Goal: Task Accomplishment & Management: Complete application form

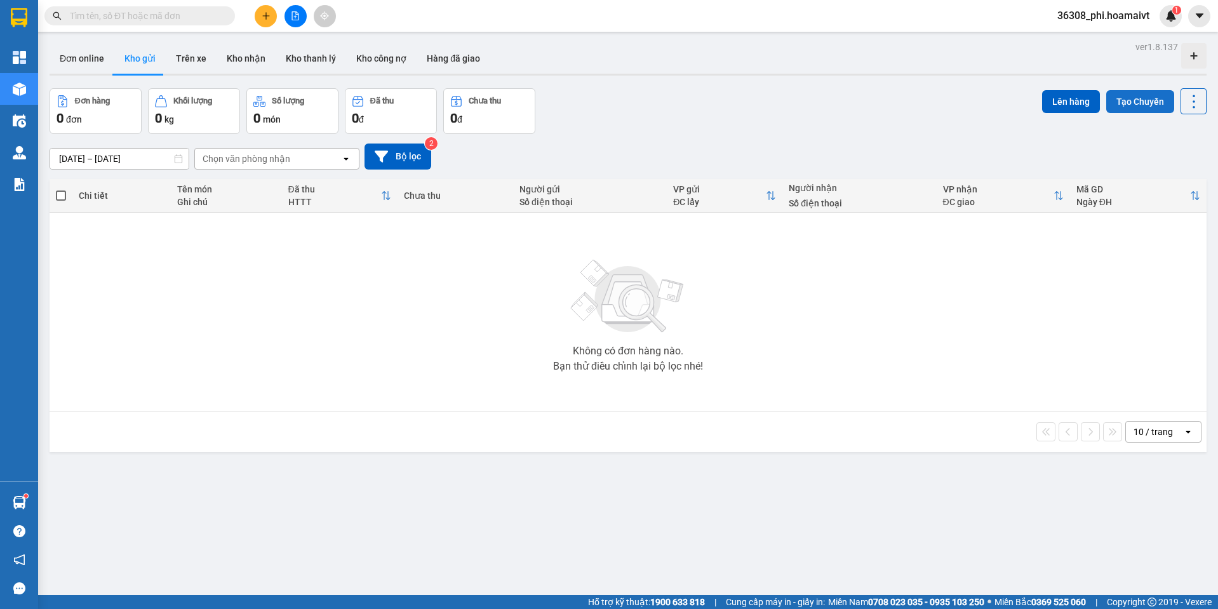
click at [1138, 109] on button "Tạo Chuyến" at bounding box center [1140, 101] width 68 height 23
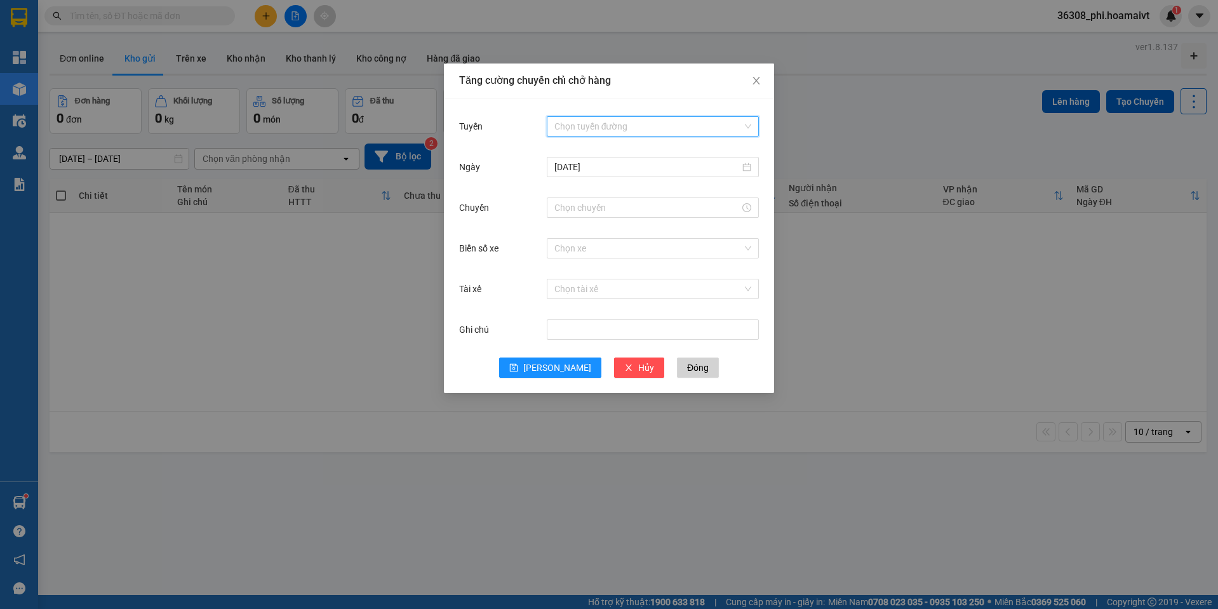
click at [592, 130] on input "Tuyến" at bounding box center [648, 126] width 188 height 19
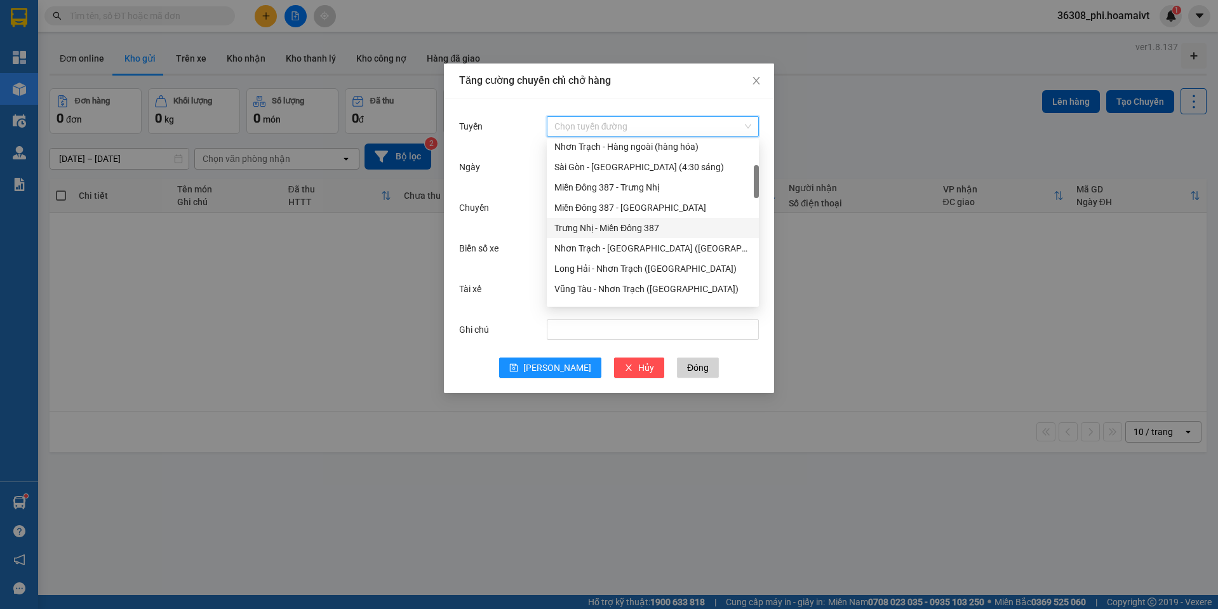
scroll to position [190, 0]
click at [618, 244] on div "Nhơn Trạch - [GEOGRAPHIC_DATA] (Hàng hóa)" at bounding box center [652, 246] width 197 height 14
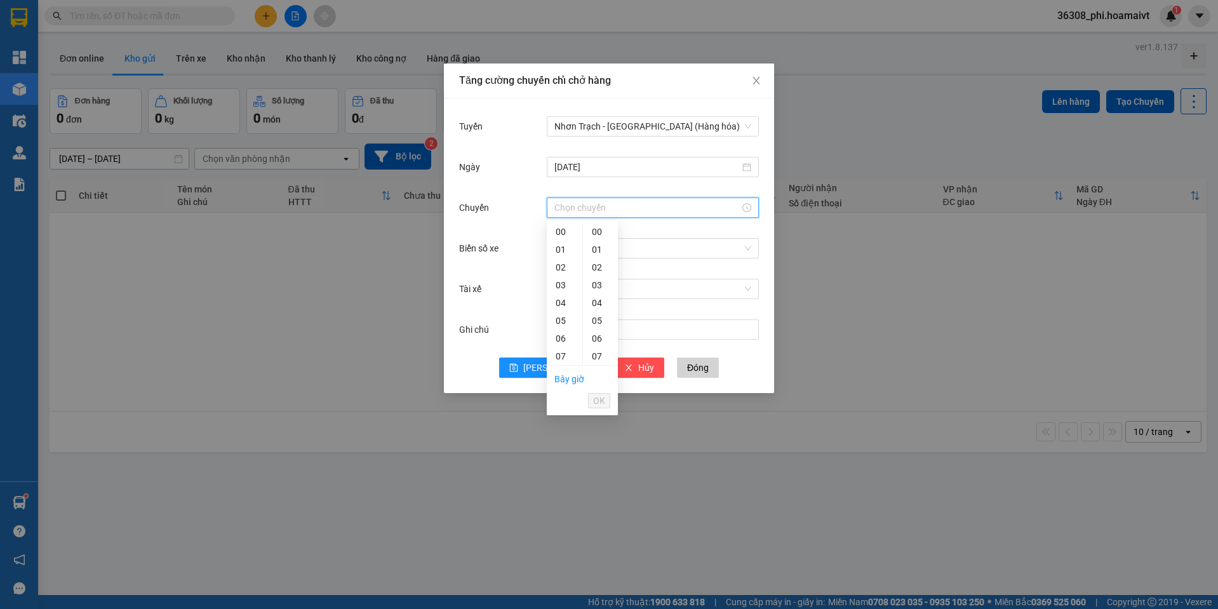
click at [597, 203] on input "Chuyến" at bounding box center [646, 208] width 185 height 14
click at [564, 230] on div "00" at bounding box center [565, 232] width 36 height 18
type input "00:00"
click at [594, 229] on div "00" at bounding box center [600, 232] width 35 height 18
click at [599, 399] on span "OK" at bounding box center [599, 401] width 12 height 14
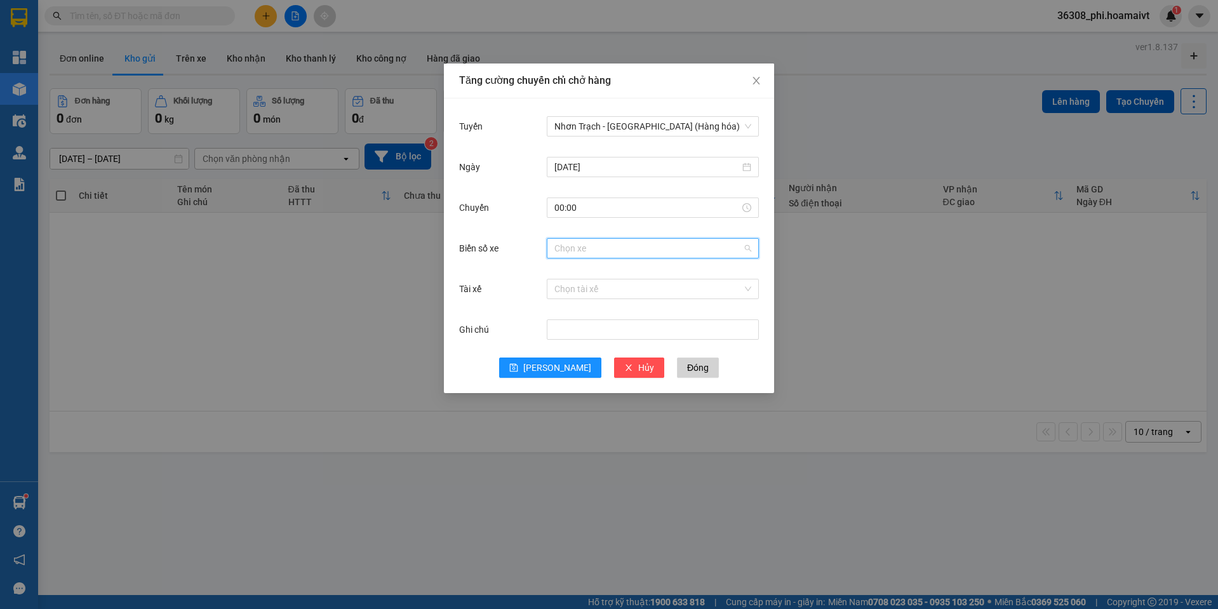
click at [630, 248] on input "Biển số xe" at bounding box center [648, 248] width 188 height 19
type input "047.64"
click at [589, 272] on div "72H-047.64" at bounding box center [652, 274] width 197 height 14
drag, startPoint x: 551, startPoint y: 347, endPoint x: 550, endPoint y: 354, distance: 7.6
click at [550, 350] on div "Ghi chú" at bounding box center [609, 337] width 300 height 41
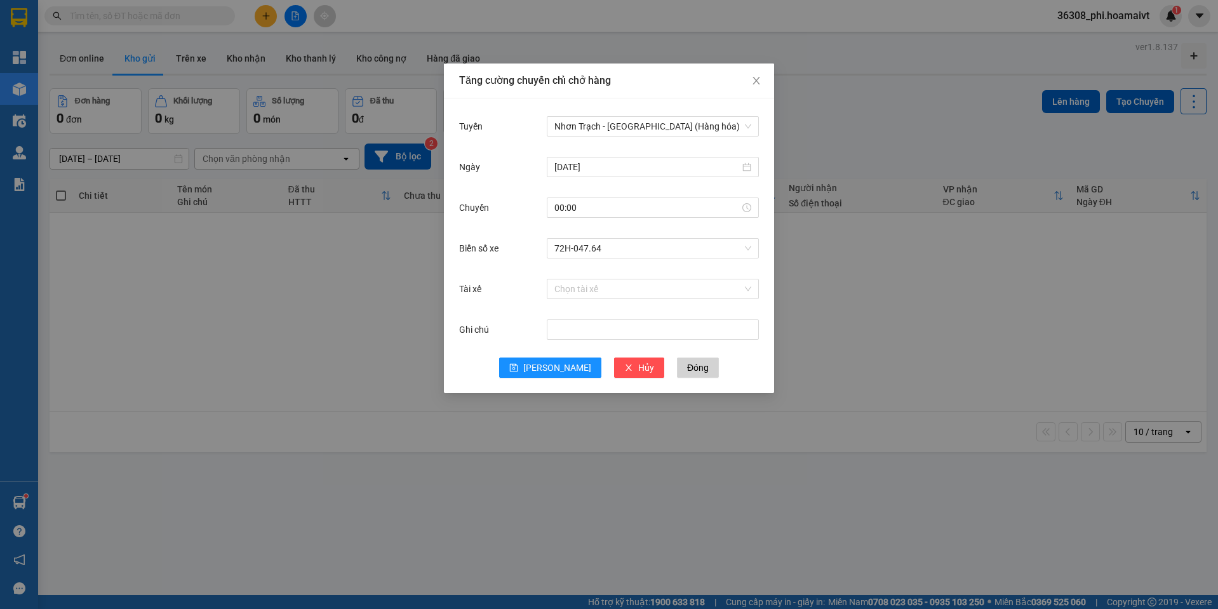
click at [550, 357] on div "Ghi chú" at bounding box center [609, 337] width 300 height 41
click at [550, 361] on span "[PERSON_NAME]" at bounding box center [557, 368] width 68 height 14
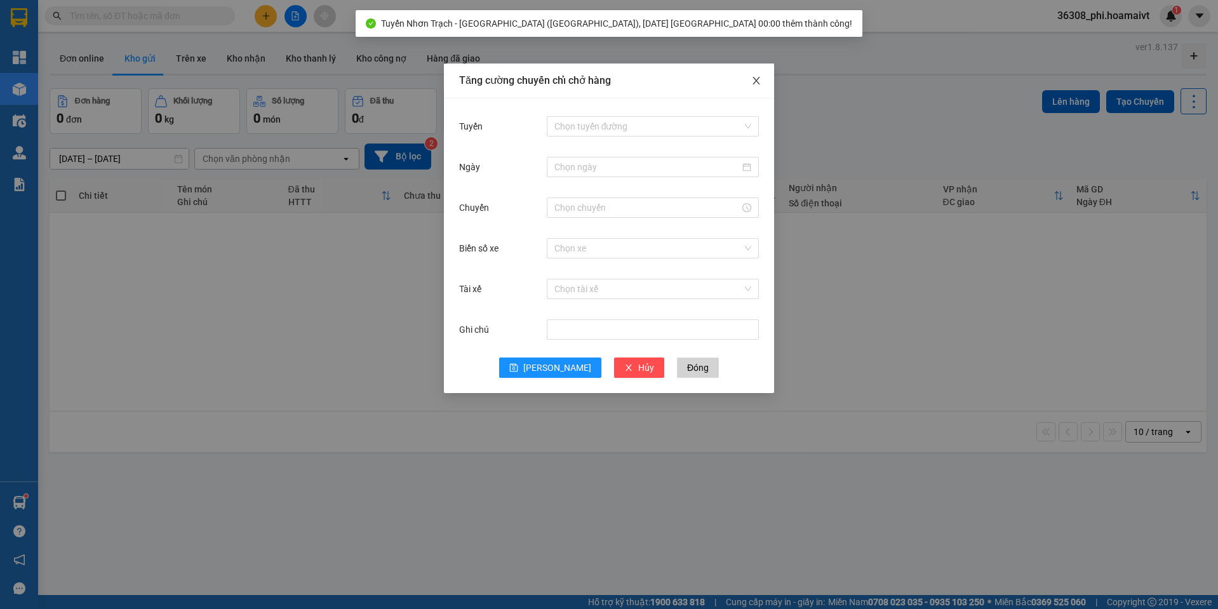
click at [761, 83] on span "Close" at bounding box center [756, 81] width 36 height 36
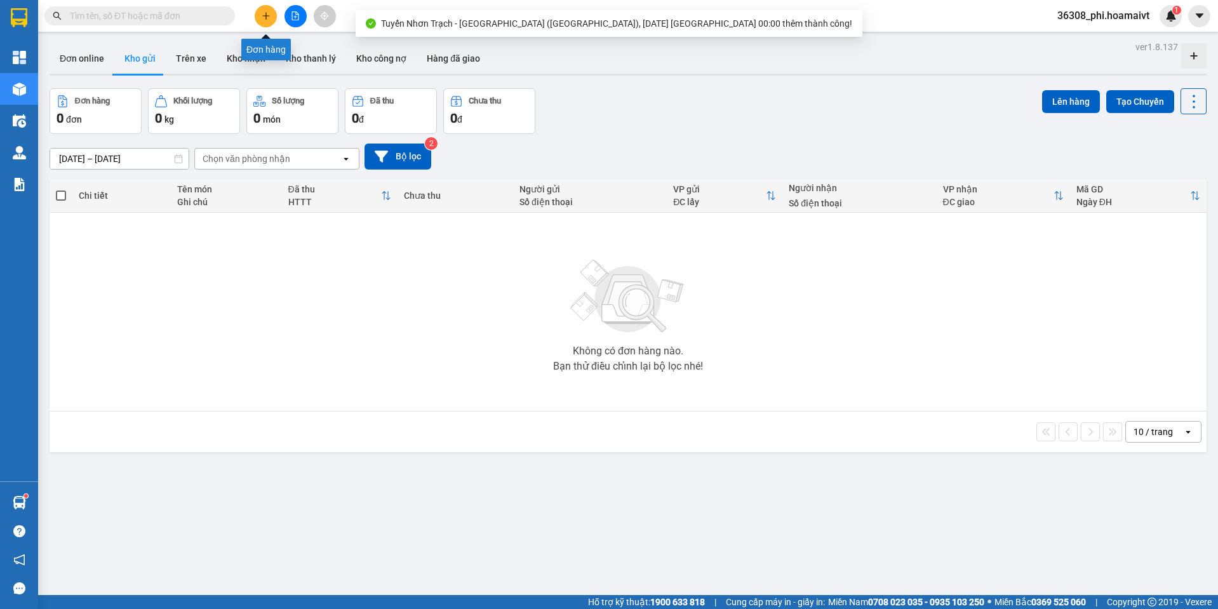
click at [254, 18] on div at bounding box center [295, 16] width 95 height 22
click at [260, 15] on button at bounding box center [266, 16] width 22 height 22
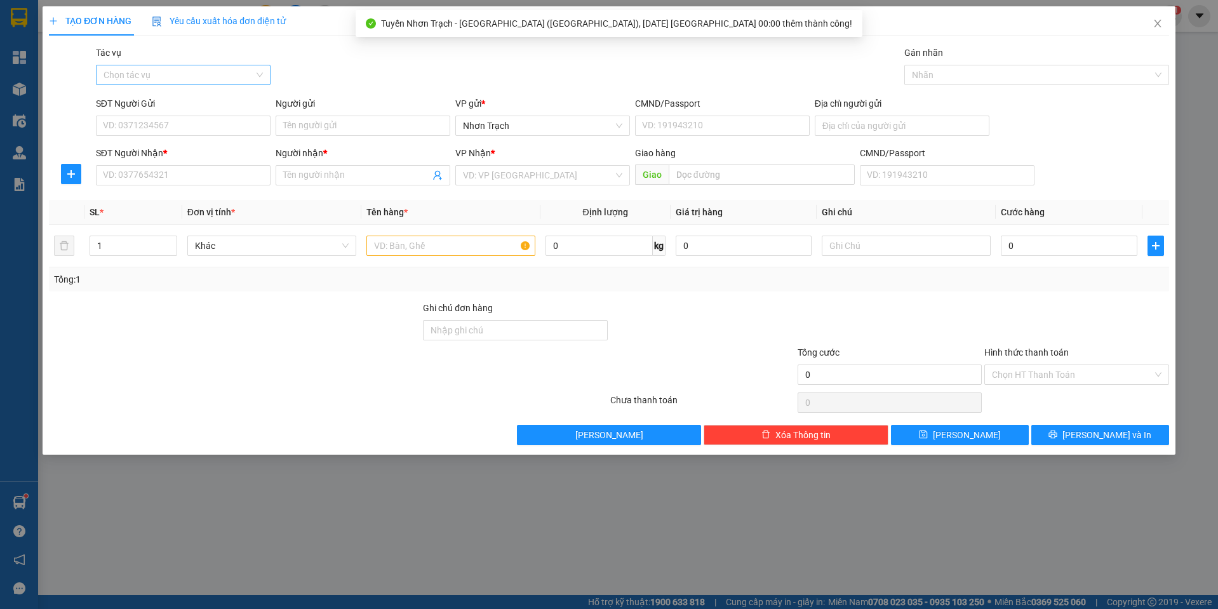
click at [177, 82] on input "Tác vụ" at bounding box center [178, 74] width 150 height 19
click at [169, 103] on div "Nhập hàng lên xe" at bounding box center [182, 100] width 159 height 14
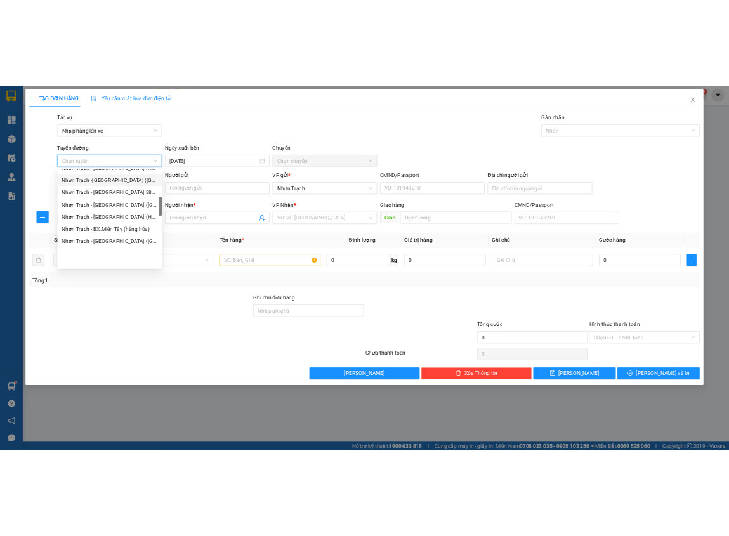
scroll to position [254, 0]
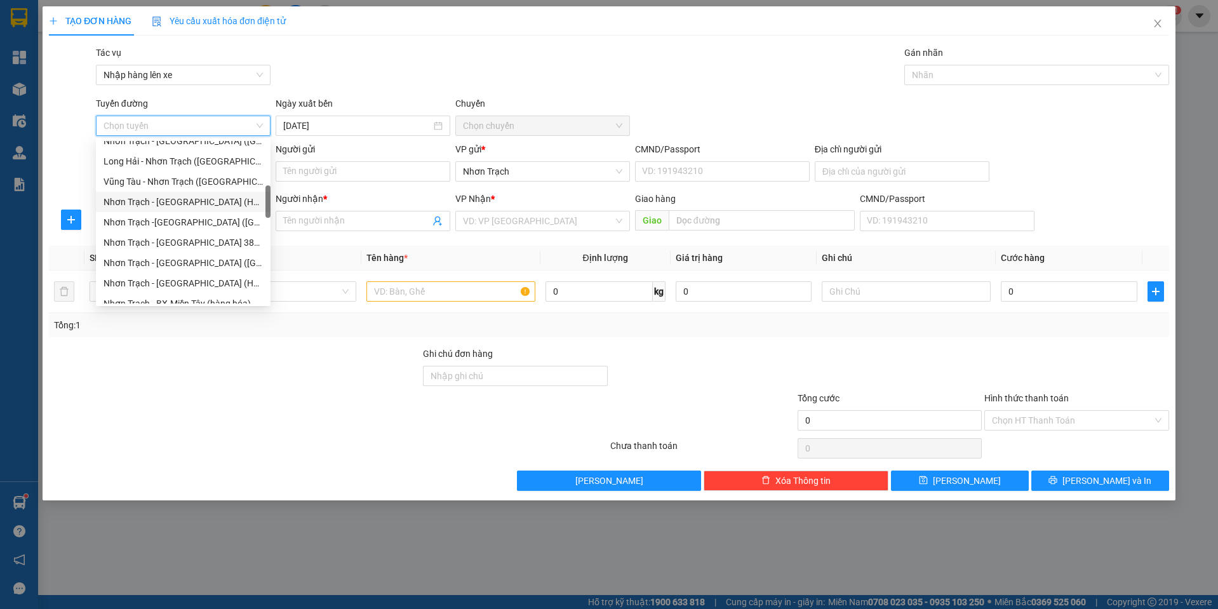
click at [183, 204] on div "Nhơn Trạch - [GEOGRAPHIC_DATA] (Hàng hóa)" at bounding box center [182, 202] width 159 height 14
type input "[DATE]"
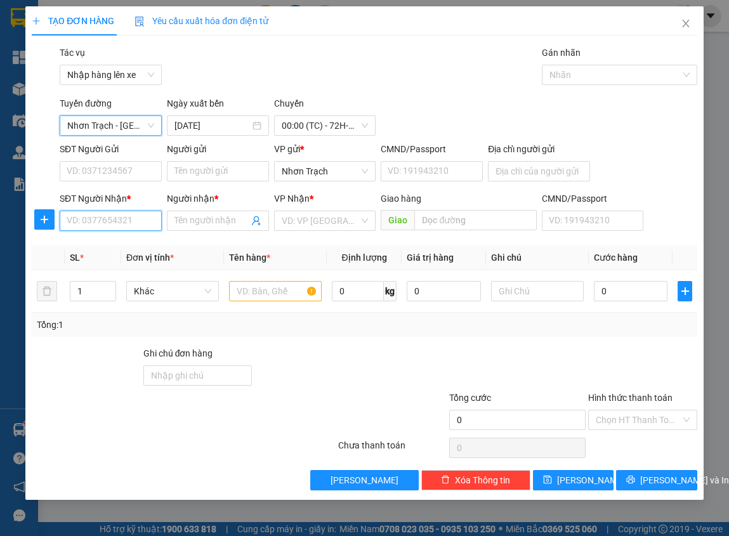
click at [111, 220] on input "SĐT Người Nhận *" at bounding box center [111, 221] width 102 height 20
type input "0906612413"
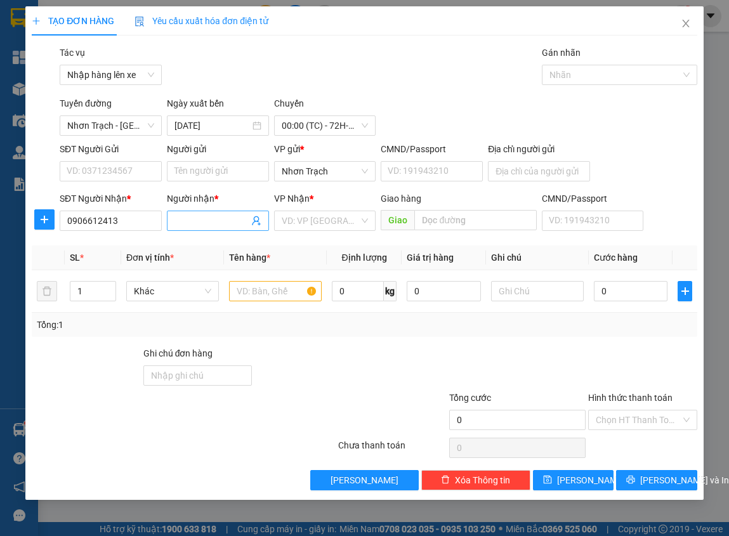
click at [186, 222] on input "Người nhận *" at bounding box center [212, 221] width 74 height 14
type input "PHƯƠNG"
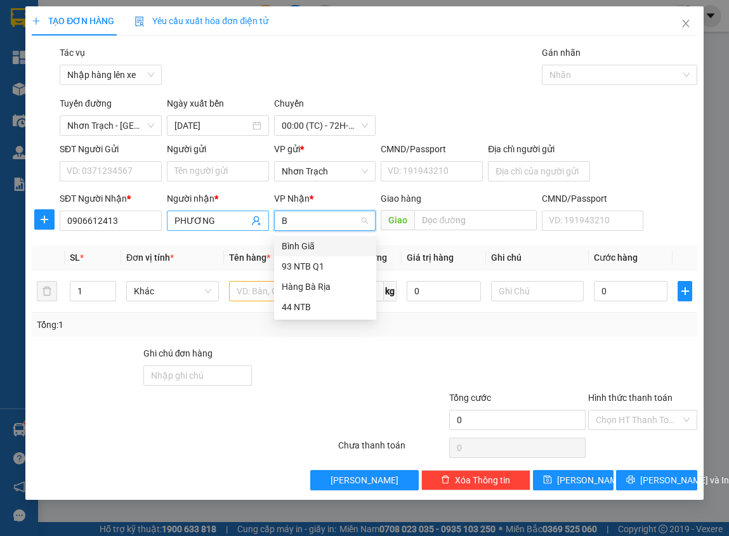
type input "BI"
click at [306, 250] on div "Bình Giã" at bounding box center [325, 246] width 87 height 14
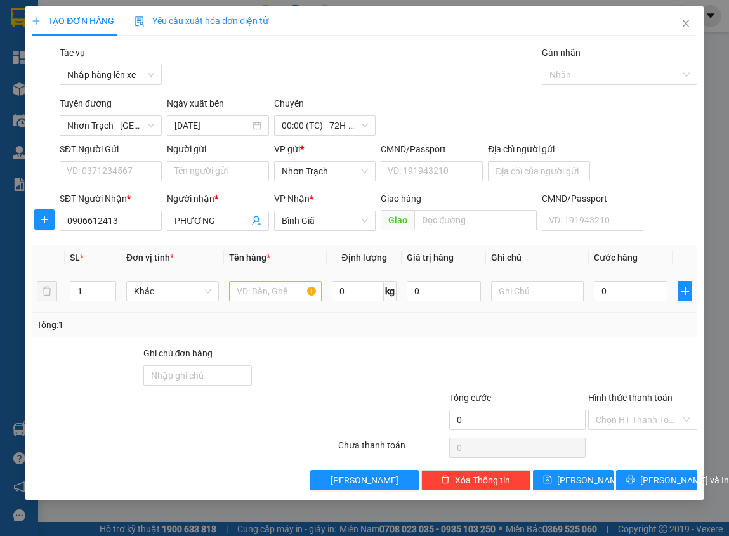
click at [269, 303] on div at bounding box center [275, 291] width 93 height 25
click at [269, 291] on input "text" at bounding box center [275, 291] width 93 height 20
type input "1 HỘP"
click at [613, 298] on div "0" at bounding box center [631, 291] width 74 height 25
click at [613, 298] on input "0" at bounding box center [631, 291] width 74 height 20
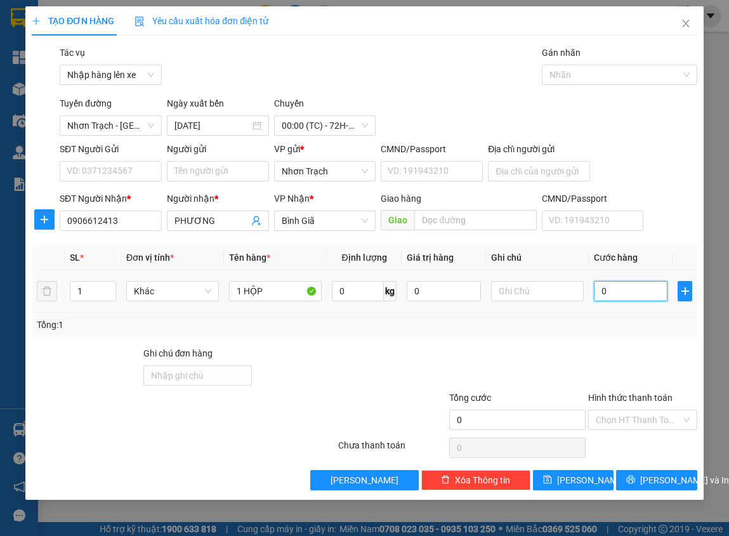
type input "3"
type input "30"
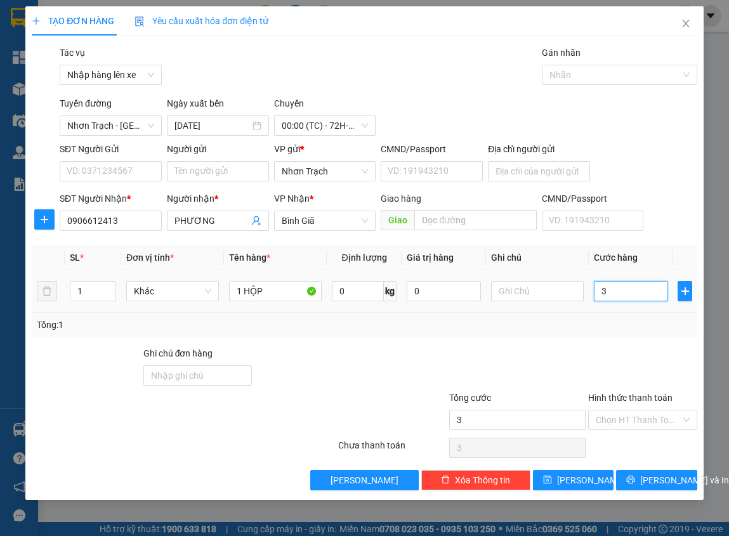
type input "30"
type input "300"
type input "3.000"
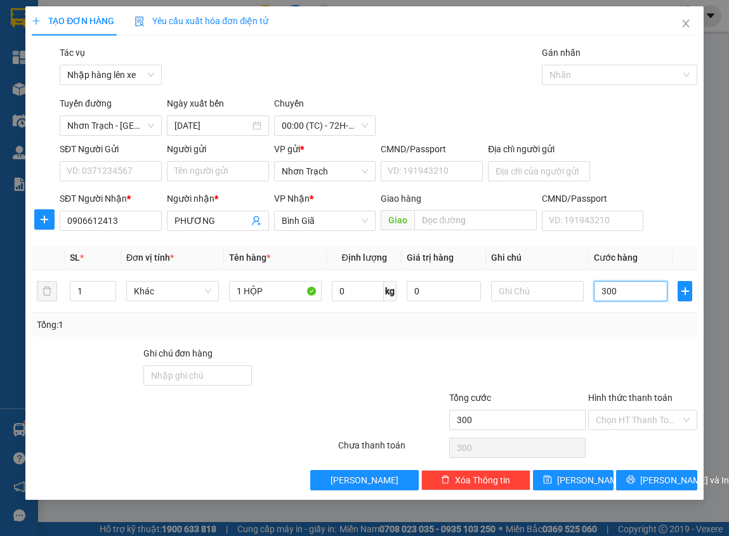
type input "3.000"
type input "30.000"
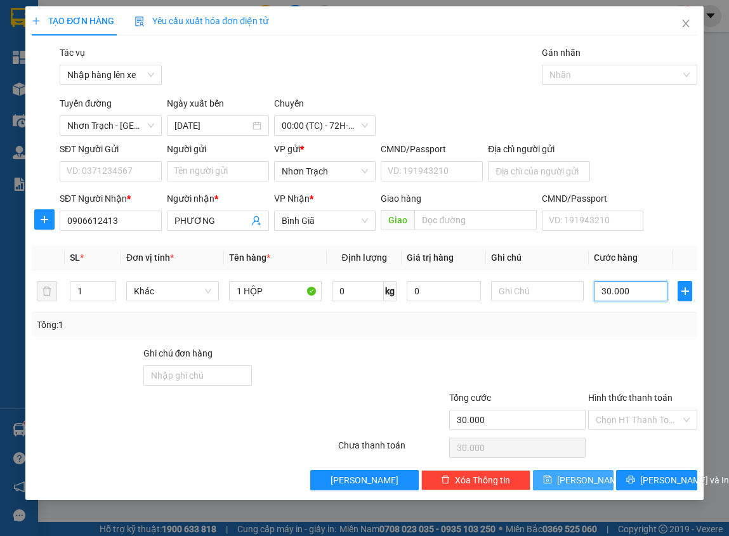
type input "30.000"
click at [579, 479] on span "[PERSON_NAME]" at bounding box center [591, 481] width 68 height 14
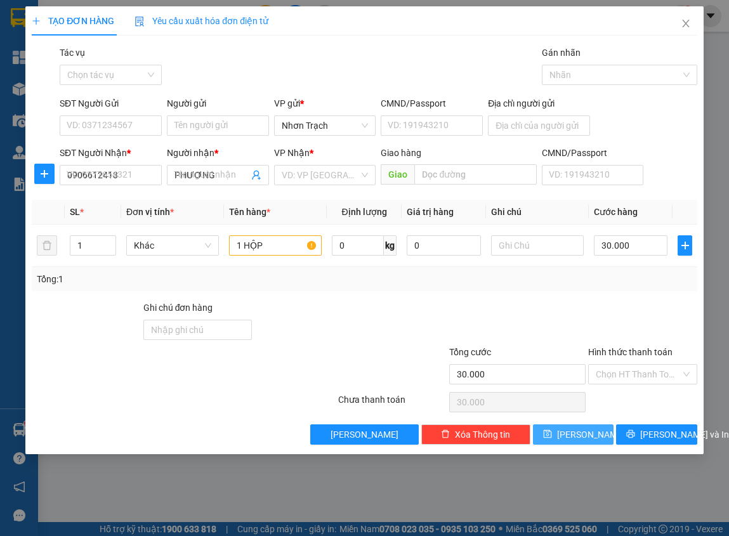
type input "0"
click at [682, 22] on icon "close" at bounding box center [686, 23] width 10 height 10
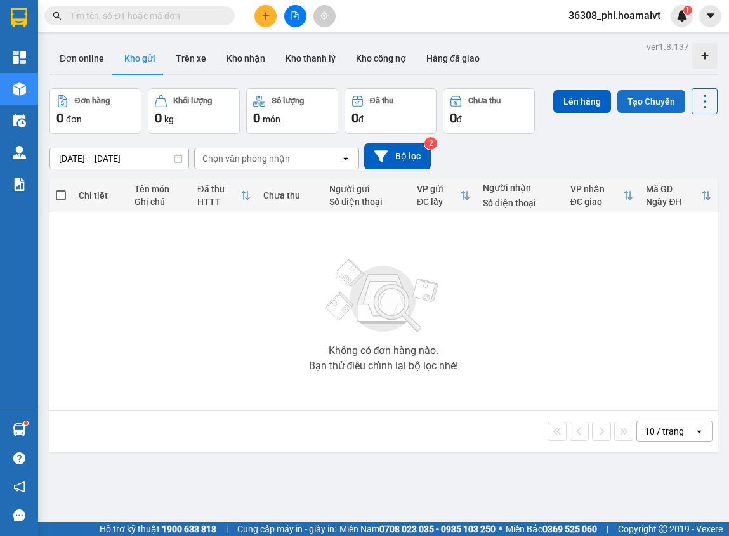
click at [634, 102] on button "Tạo Chuyến" at bounding box center [652, 101] width 68 height 23
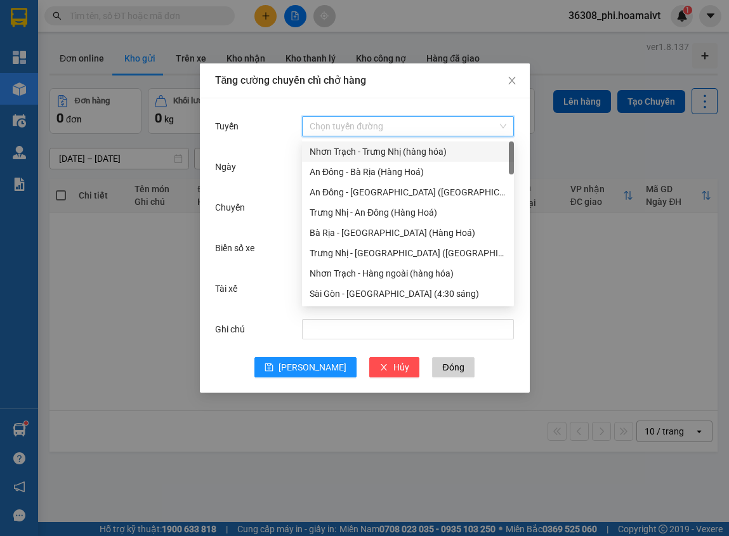
click at [434, 124] on input "Tuyến" at bounding box center [404, 126] width 188 height 19
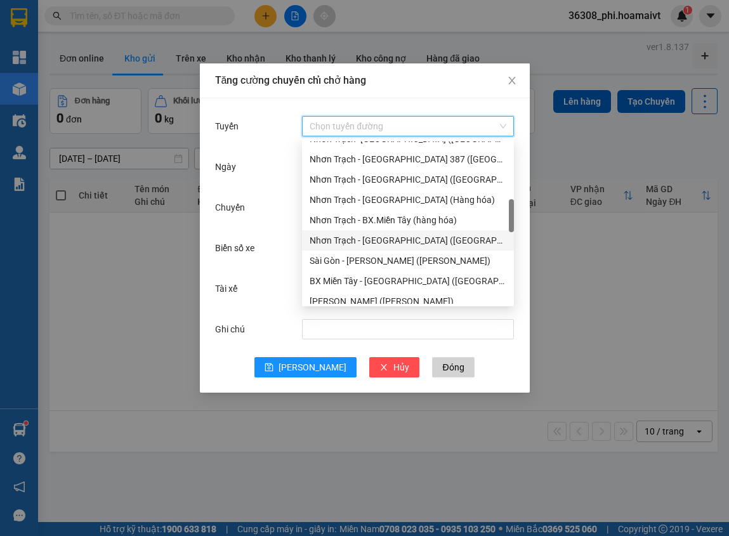
click at [385, 239] on div "Nhơn Trạch - [GEOGRAPHIC_DATA] ([GEOGRAPHIC_DATA])" at bounding box center [408, 241] width 197 height 14
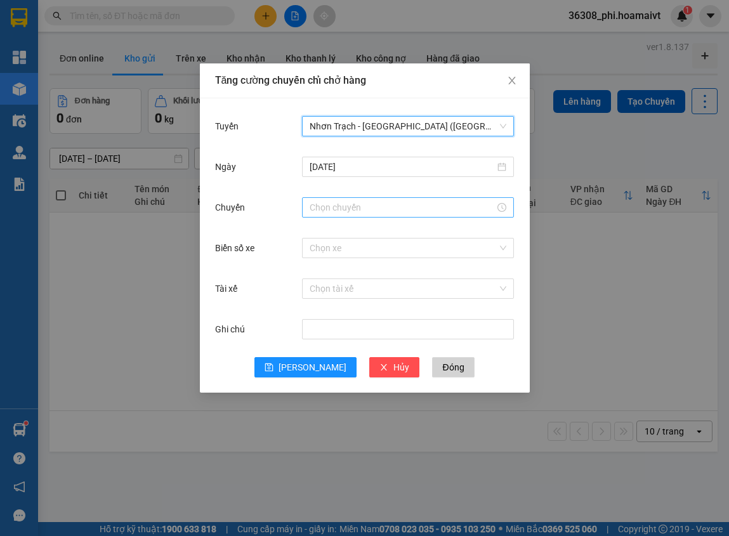
click at [338, 203] on input "Chuyến" at bounding box center [402, 208] width 185 height 14
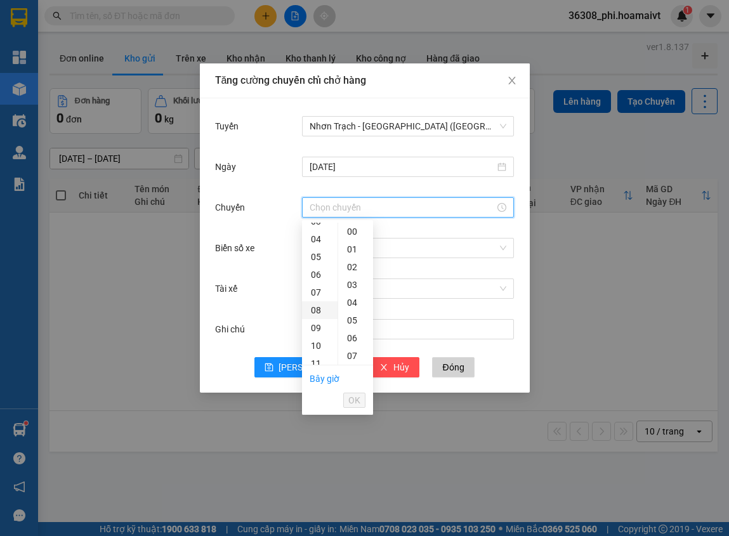
click at [319, 316] on div "08" at bounding box center [320, 311] width 36 height 18
type input "08:00"
click at [353, 231] on div "00" at bounding box center [355, 232] width 35 height 18
click at [357, 394] on span "OK" at bounding box center [355, 401] width 12 height 14
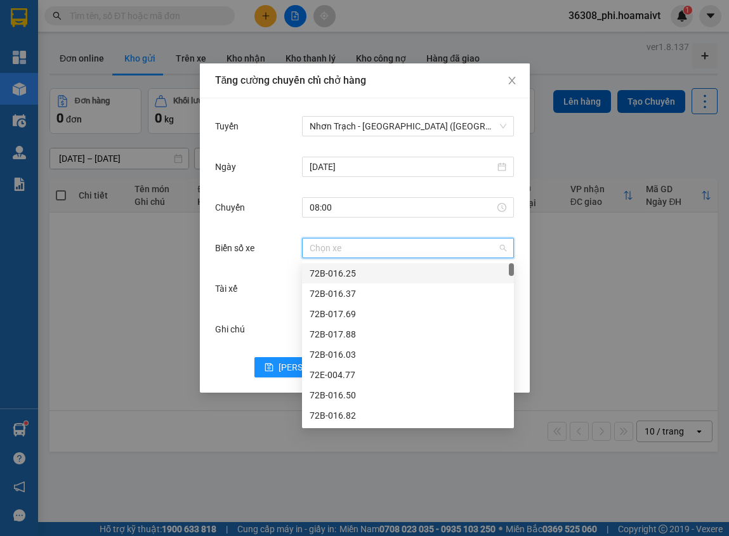
click at [357, 257] on input "Biển số xe" at bounding box center [404, 248] width 188 height 19
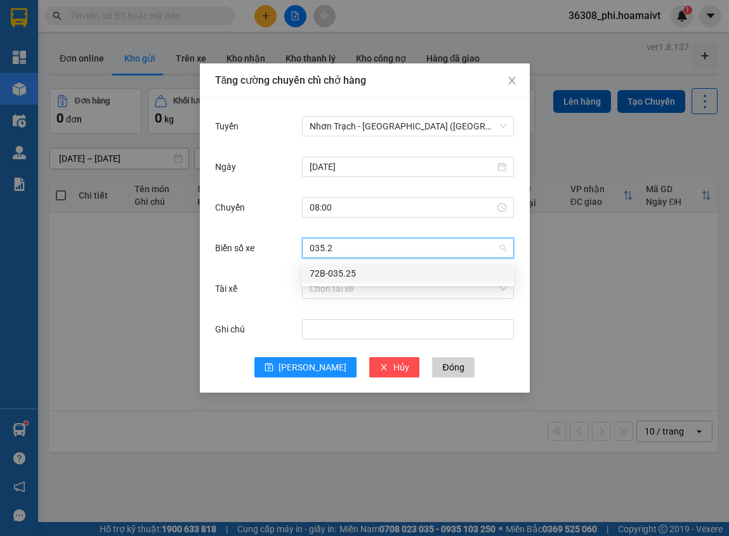
type input "035.25"
click at [400, 280] on div "72B-035.25" at bounding box center [408, 274] width 197 height 14
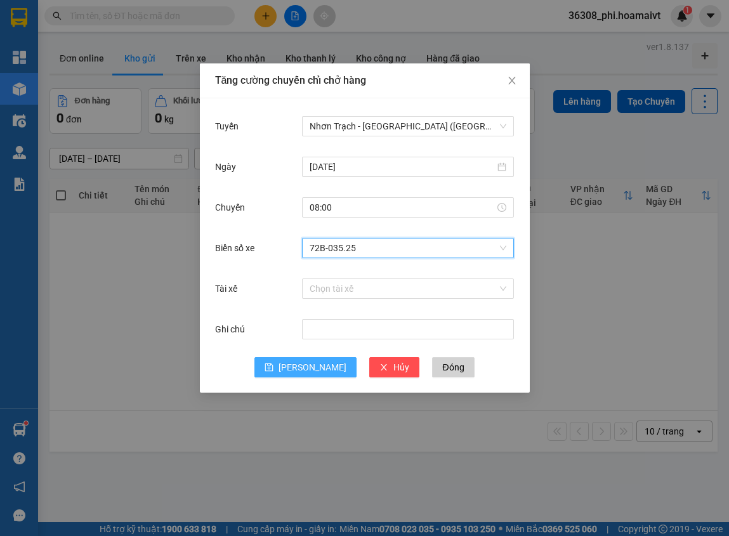
click at [313, 368] on span "[PERSON_NAME]" at bounding box center [313, 368] width 68 height 14
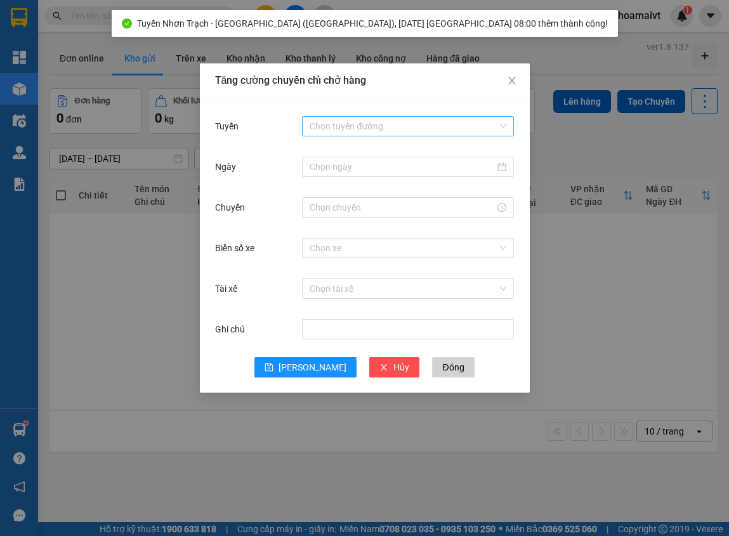
click at [336, 129] on input "Tuyến" at bounding box center [404, 126] width 188 height 19
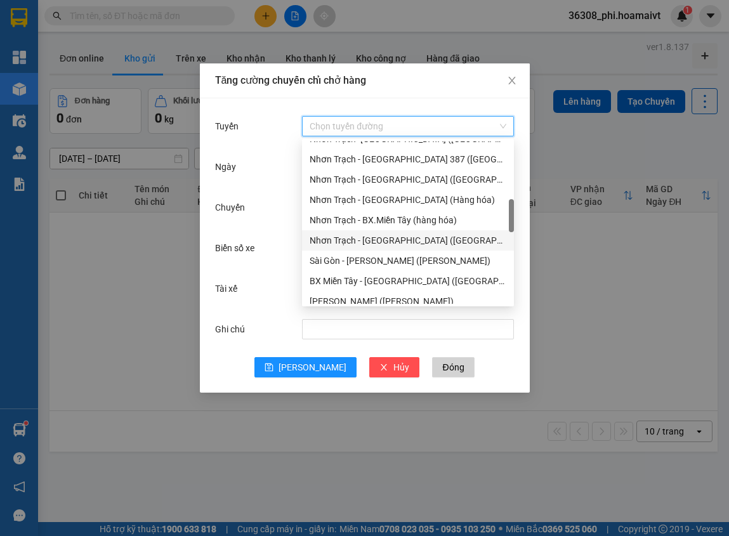
click at [407, 247] on div "Nhơn Trạch - [GEOGRAPHIC_DATA] ([GEOGRAPHIC_DATA])" at bounding box center [408, 241] width 197 height 14
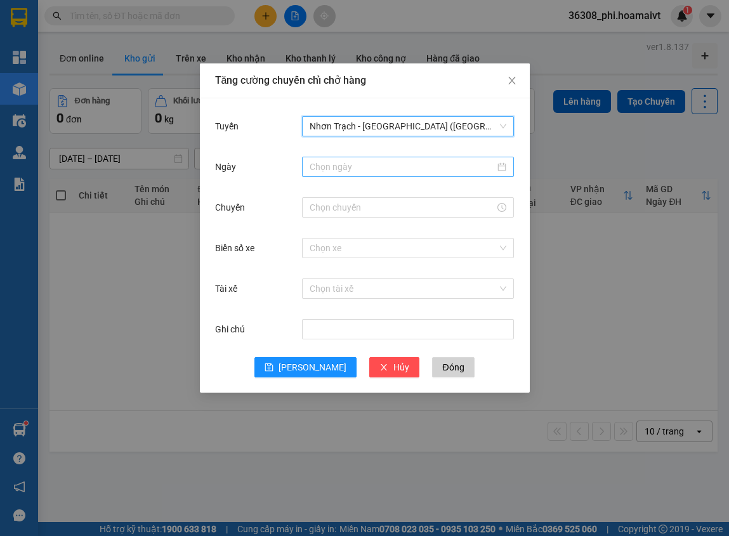
click at [340, 173] on input "Ngày" at bounding box center [402, 167] width 185 height 14
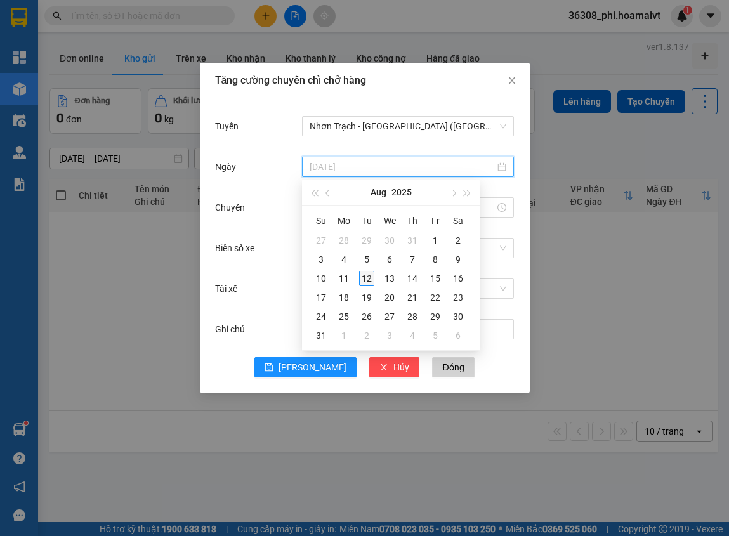
type input "[DATE]"
click at [370, 278] on div "12" at bounding box center [366, 278] width 15 height 15
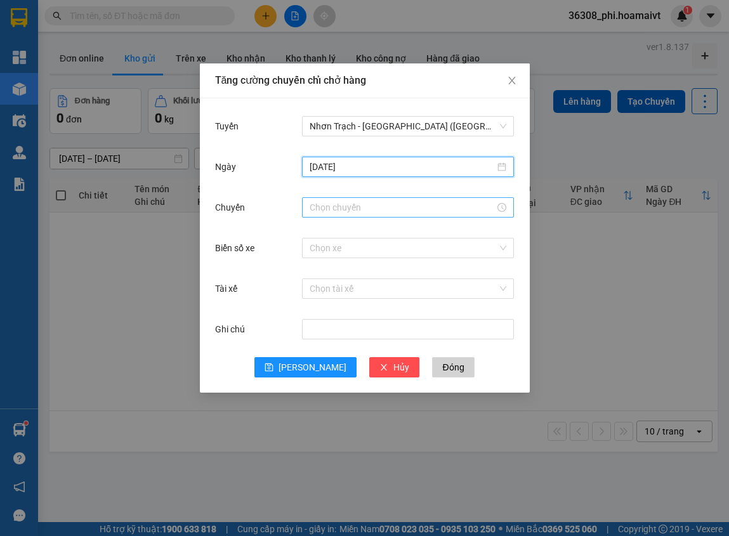
click at [319, 209] on input "Chuyến" at bounding box center [402, 208] width 185 height 14
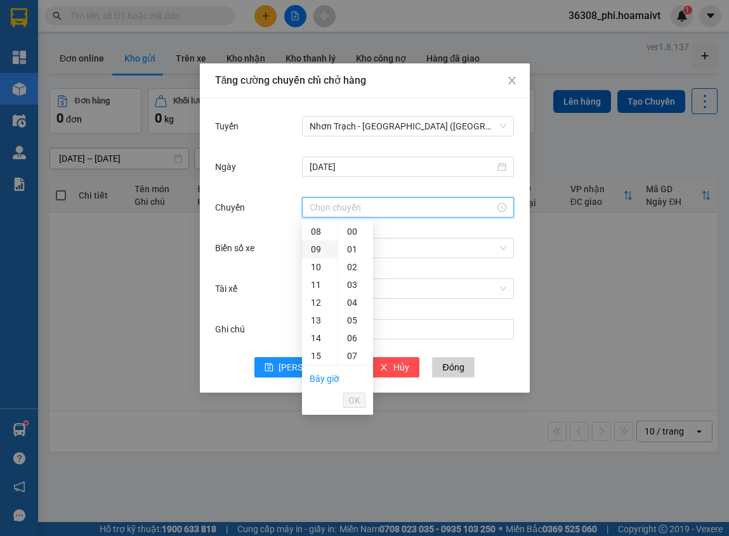
click at [314, 254] on div "09" at bounding box center [320, 250] width 36 height 18
type input "09:00"
click at [352, 234] on div "00" at bounding box center [355, 232] width 35 height 18
click at [355, 402] on span "OK" at bounding box center [355, 401] width 12 height 14
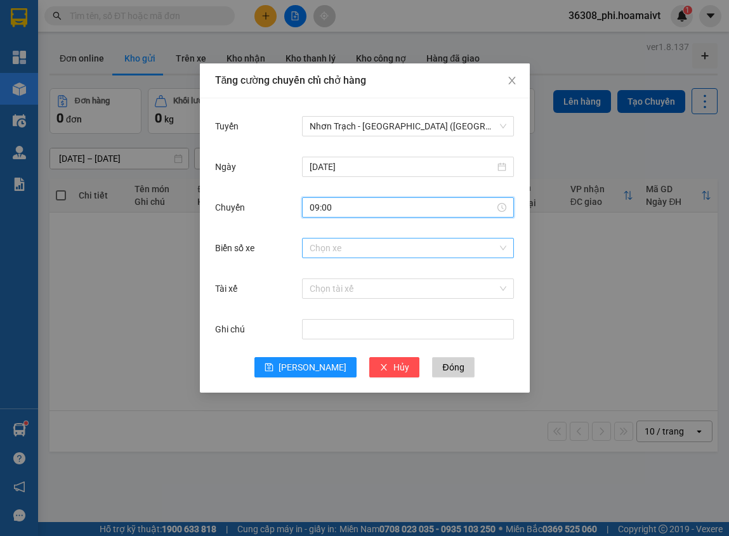
click at [375, 253] on input "Biển số xe" at bounding box center [404, 248] width 188 height 19
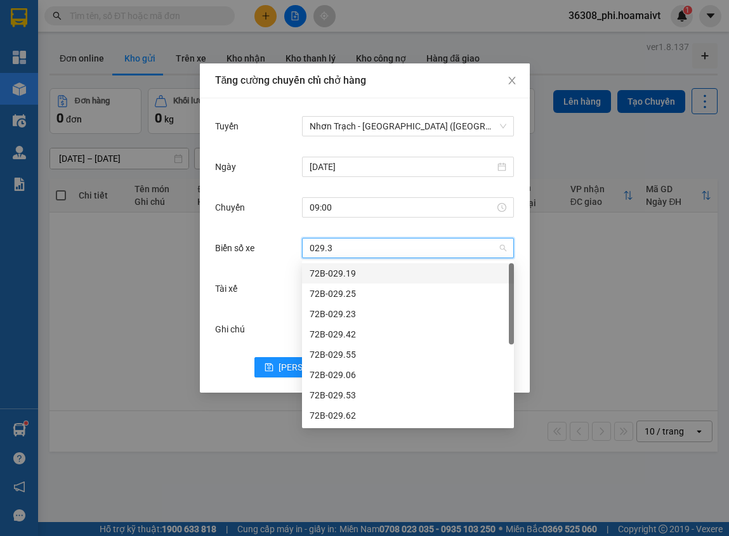
type input "029.35"
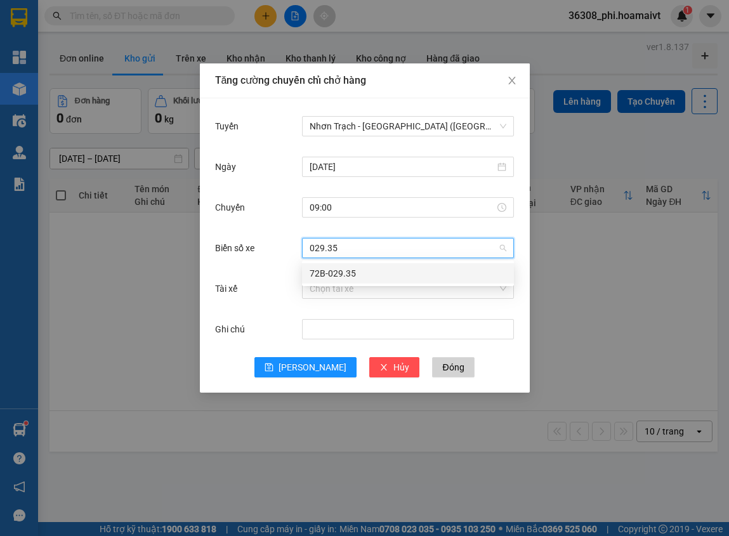
click at [364, 268] on div "72B-029.35" at bounding box center [408, 274] width 197 height 14
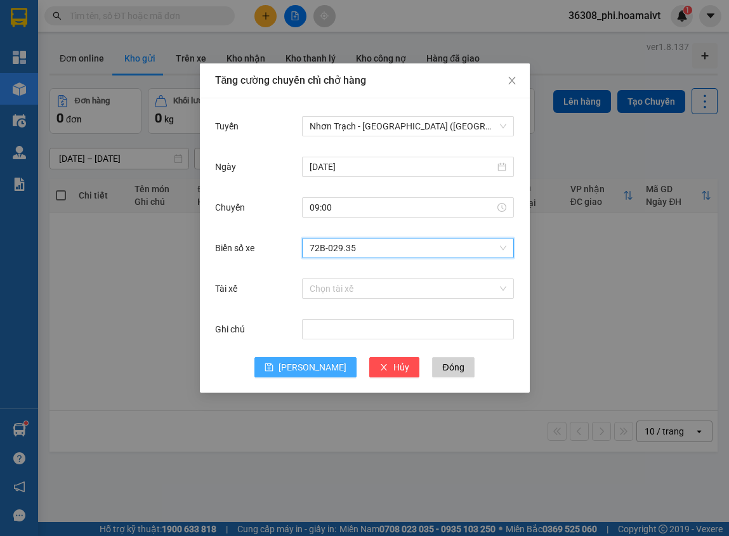
drag, startPoint x: 314, startPoint y: 352, endPoint x: 314, endPoint y: 361, distance: 9.5
click at [314, 355] on div "Ghi chú" at bounding box center [365, 337] width 300 height 41
click at [314, 368] on span "[PERSON_NAME]" at bounding box center [313, 368] width 68 height 14
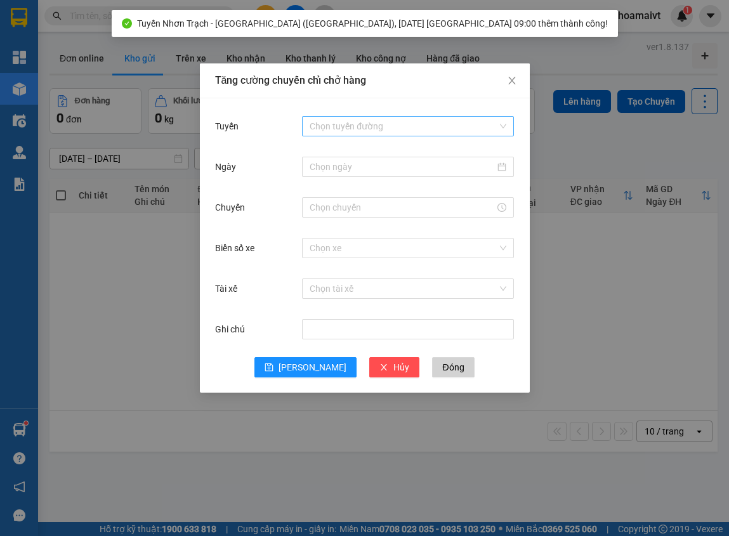
click at [359, 133] on input "Tuyến" at bounding box center [404, 126] width 188 height 19
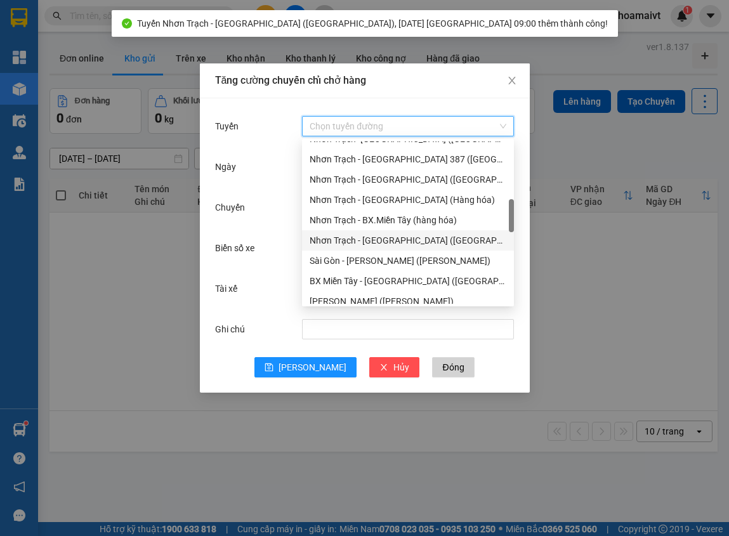
click at [359, 239] on div "Nhơn Trạch - [GEOGRAPHIC_DATA] ([GEOGRAPHIC_DATA])" at bounding box center [408, 241] width 197 height 14
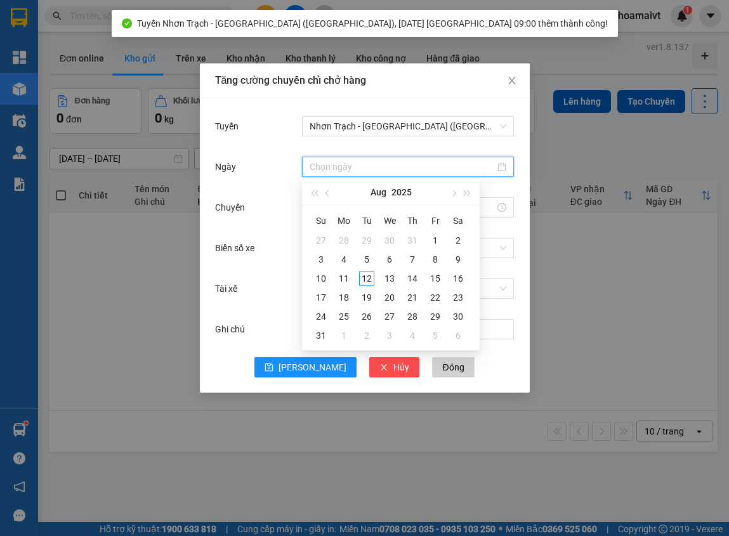
click at [335, 164] on input "Ngày" at bounding box center [402, 167] width 185 height 14
type input "[DATE]"
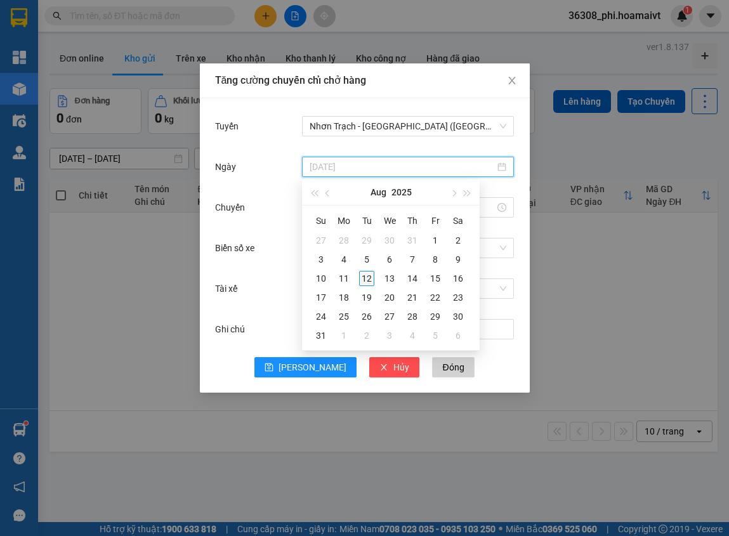
click at [367, 279] on div "12" at bounding box center [366, 278] width 15 height 15
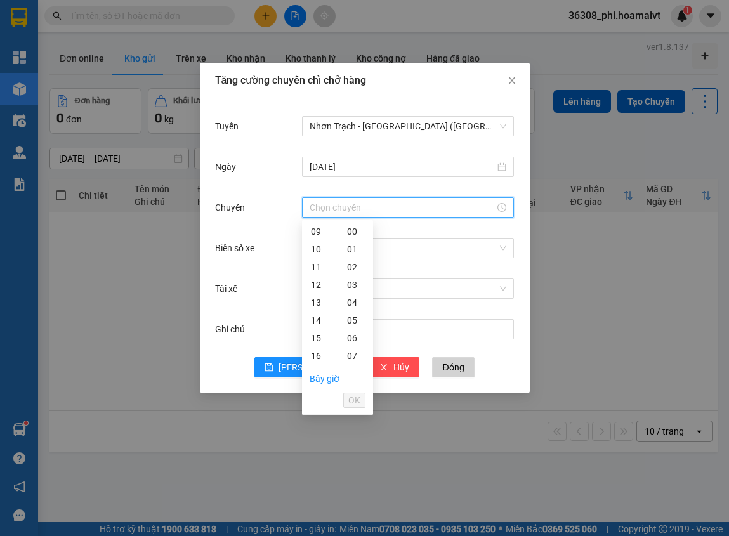
click at [329, 204] on input "Chuyến" at bounding box center [402, 208] width 185 height 14
click at [317, 231] on div "09" at bounding box center [320, 232] width 36 height 18
click at [318, 247] on div "10" at bounding box center [320, 250] width 36 height 18
type input "10:00"
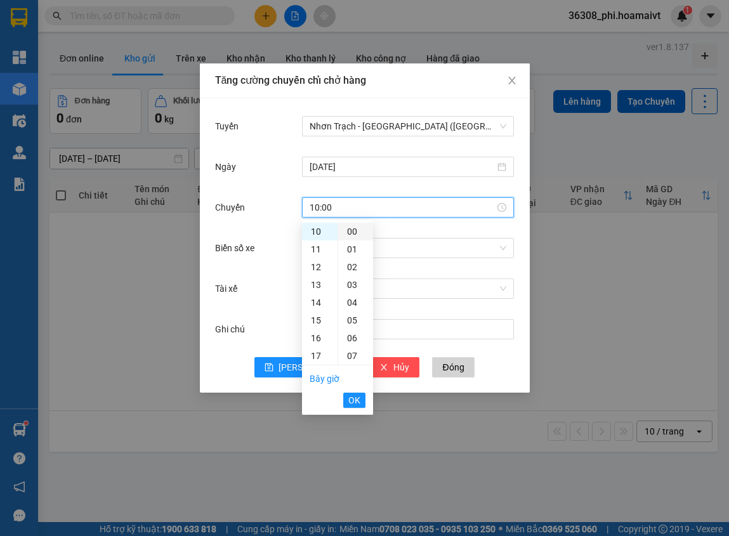
click at [347, 235] on div "00" at bounding box center [355, 232] width 35 height 18
click at [359, 402] on span "OK" at bounding box center [355, 401] width 12 height 14
click at [347, 404] on button "OK" at bounding box center [354, 400] width 22 height 15
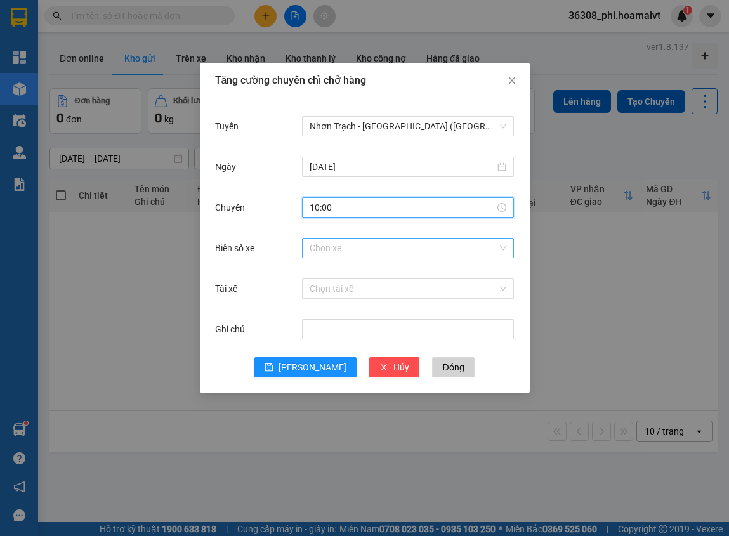
click at [353, 248] on input "Biển số xe" at bounding box center [404, 248] width 188 height 19
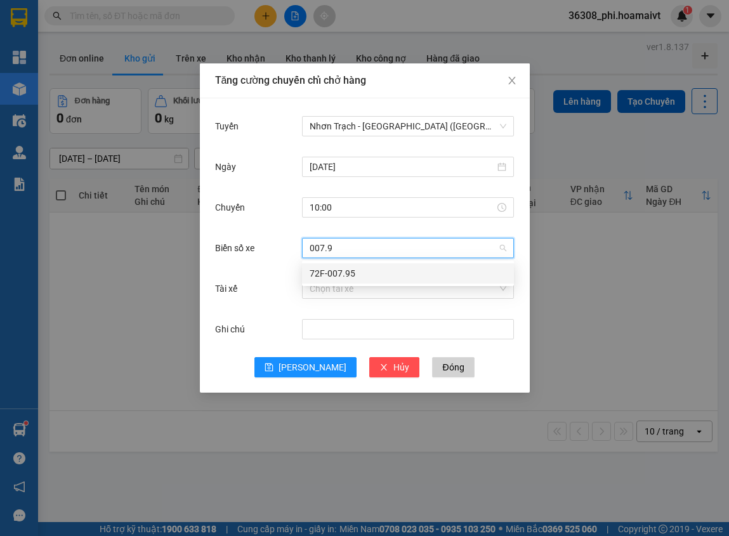
type input "007.95"
click at [338, 269] on div "72F-007.95" at bounding box center [408, 274] width 197 height 14
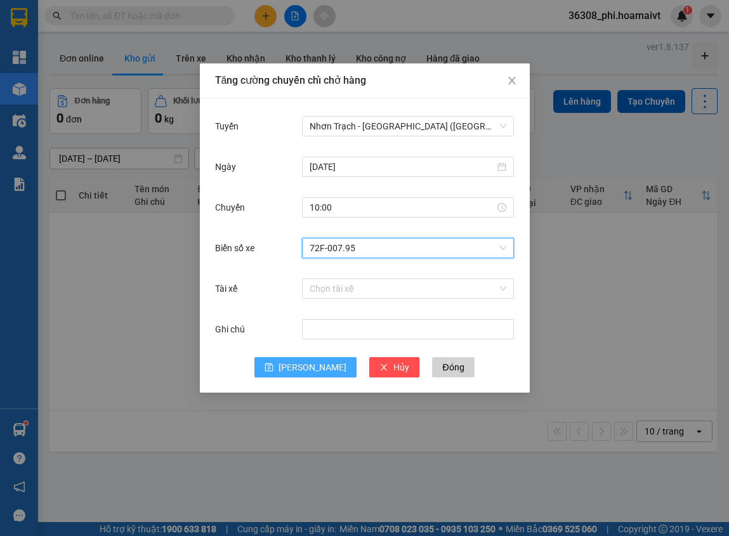
click at [311, 367] on span "[PERSON_NAME]" at bounding box center [313, 368] width 68 height 14
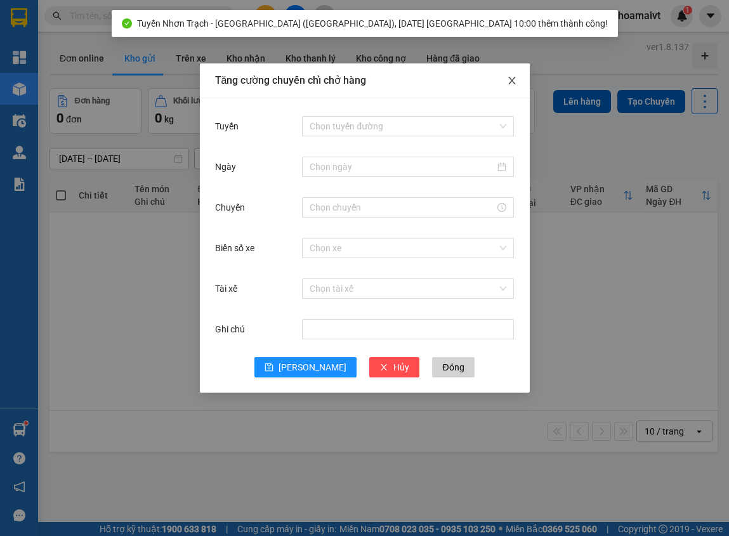
click at [507, 76] on icon "close" at bounding box center [512, 81] width 10 height 10
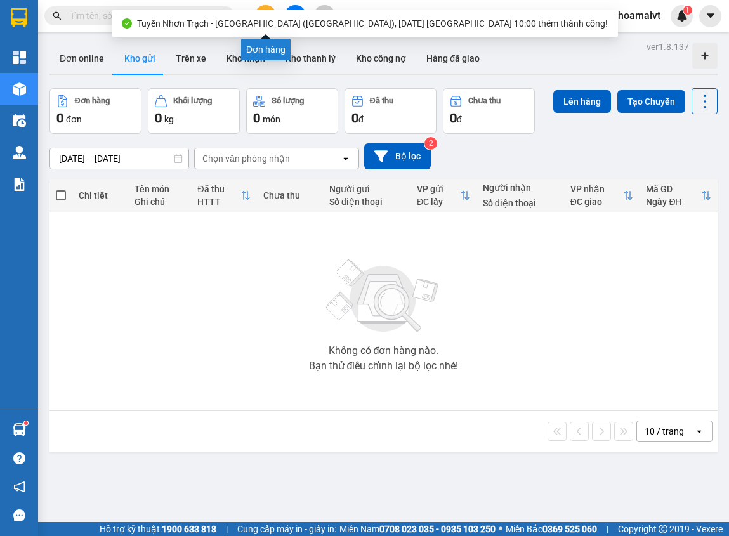
click at [264, 10] on button at bounding box center [266, 16] width 22 height 22
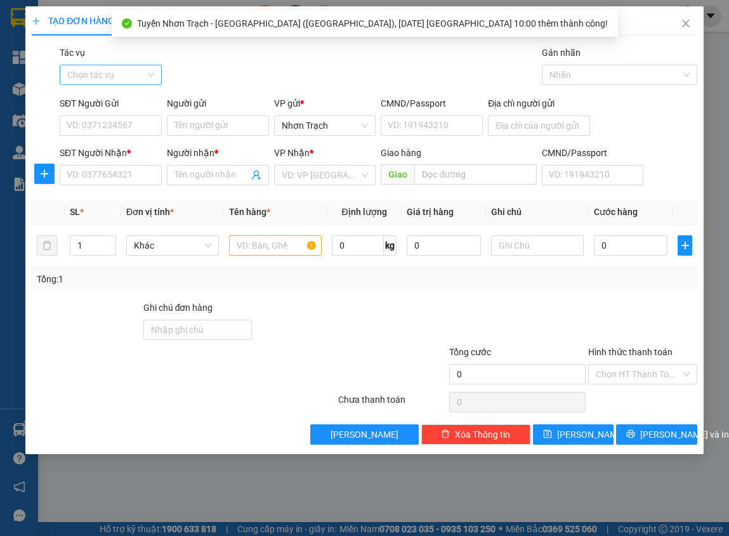
drag, startPoint x: 138, startPoint y: 61, endPoint x: 132, endPoint y: 74, distance: 14.2
click at [135, 65] on div "Tác vụ Chọn tác vụ" at bounding box center [111, 68] width 102 height 44
click at [132, 74] on input "Tác vụ" at bounding box center [106, 74] width 78 height 19
click at [121, 99] on div "Nhập hàng lên xe" at bounding box center [110, 100] width 87 height 14
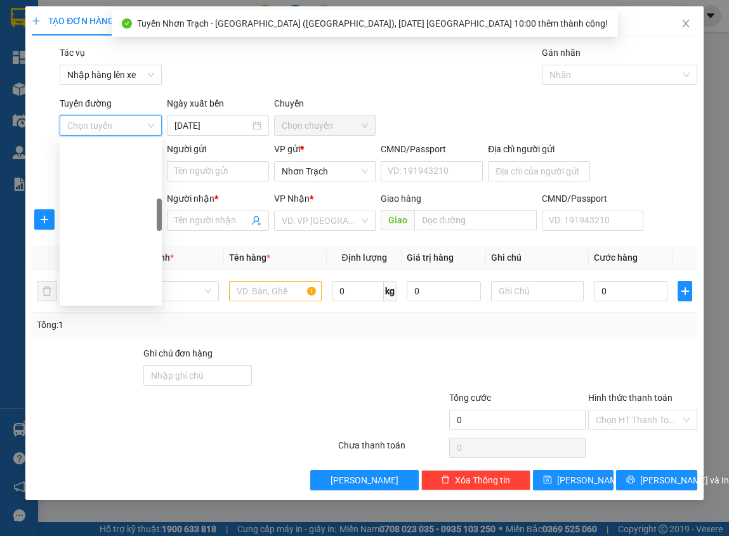
scroll to position [381, 0]
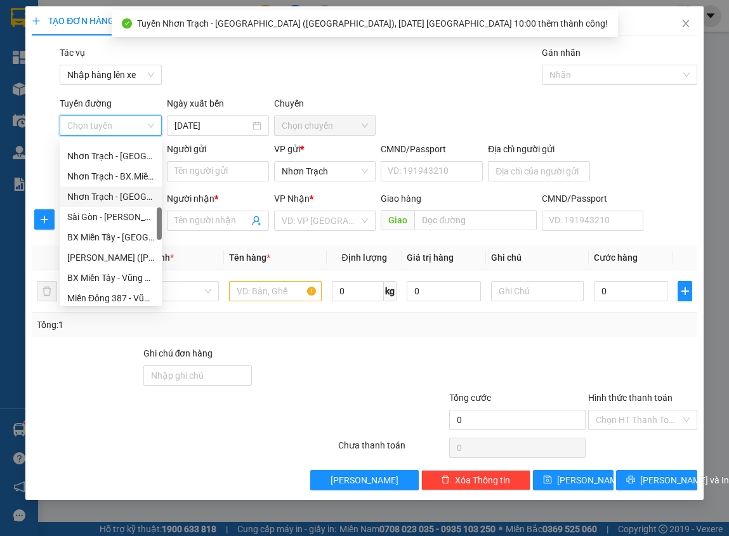
click at [119, 201] on div "Nhơn Trạch - [GEOGRAPHIC_DATA] ([GEOGRAPHIC_DATA])" at bounding box center [110, 197] width 87 height 14
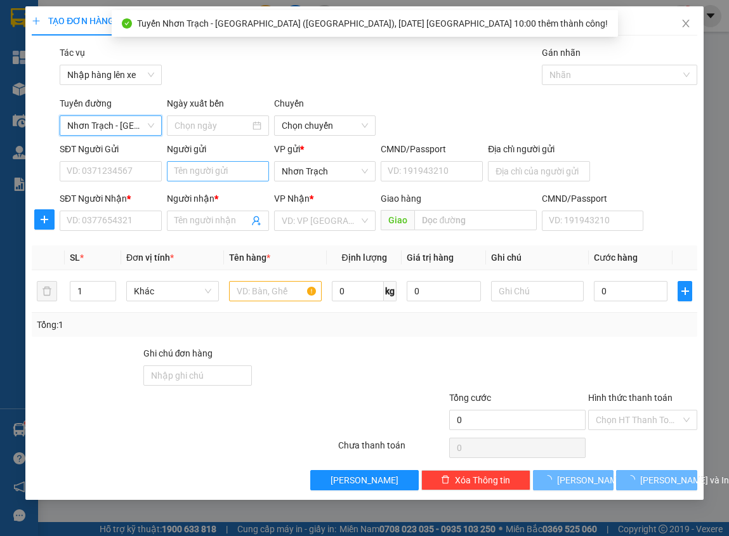
type input "[DATE]"
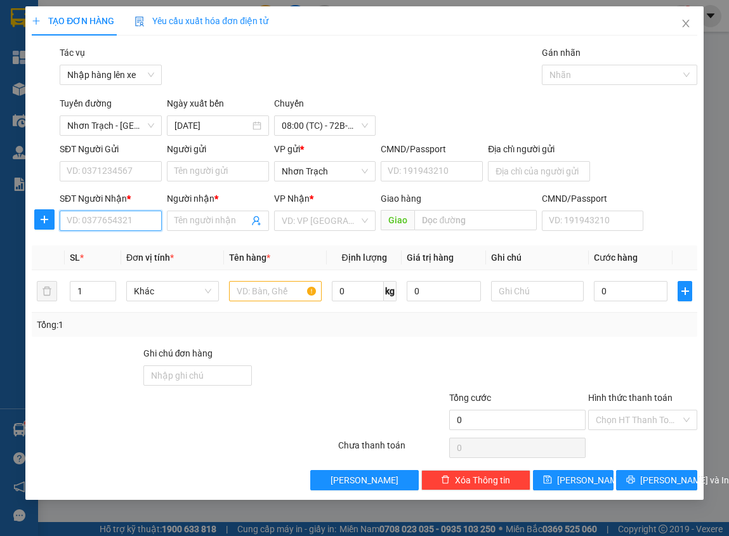
click at [84, 222] on input "SĐT Người Nhận *" at bounding box center [111, 221] width 102 height 20
type input "0938685283"
click at [134, 249] on div "0938685283 - CHÍN" at bounding box center [110, 246] width 87 height 14
type input "CHÍN"
type input "0938685283"
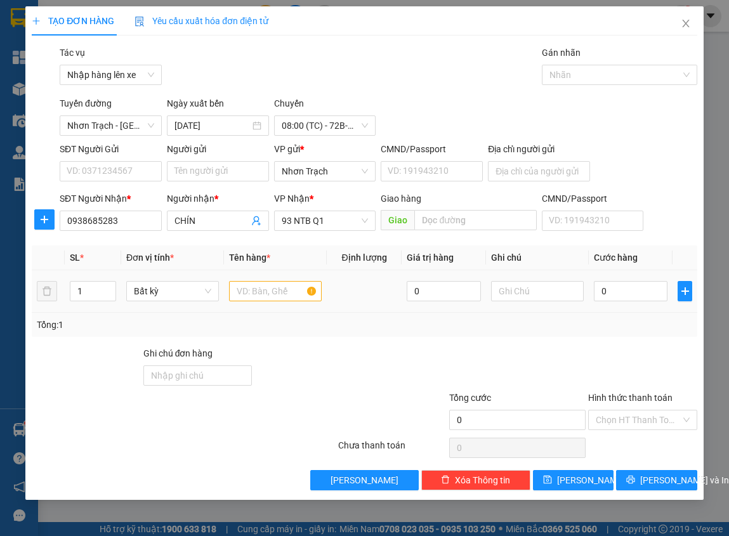
click at [274, 302] on div at bounding box center [275, 291] width 93 height 25
click at [274, 294] on input "text" at bounding box center [275, 291] width 93 height 20
drag, startPoint x: 274, startPoint y: 294, endPoint x: 168, endPoint y: 288, distance: 106.8
click at [169, 288] on tr "1 Bất kỳ 1 HỘP 0 0" at bounding box center [365, 291] width 666 height 43
type input "1 HỘP"
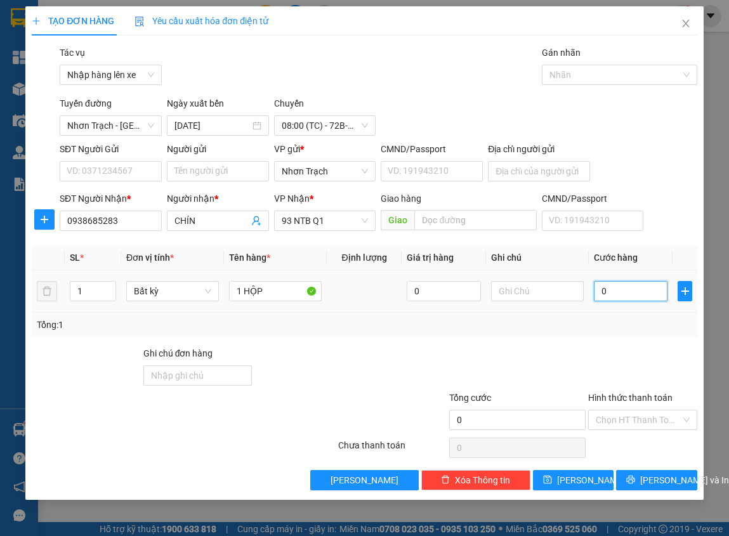
click at [614, 300] on input "0" at bounding box center [631, 291] width 74 height 20
type input "4"
type input "40"
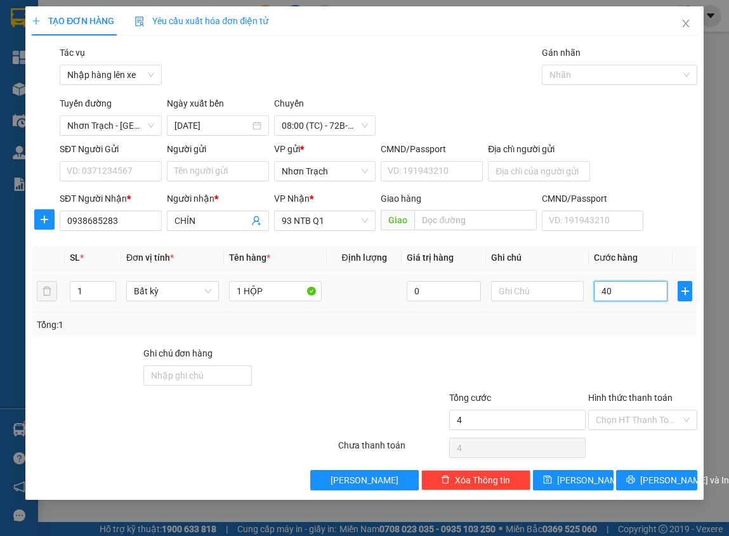
type input "40"
type input "400"
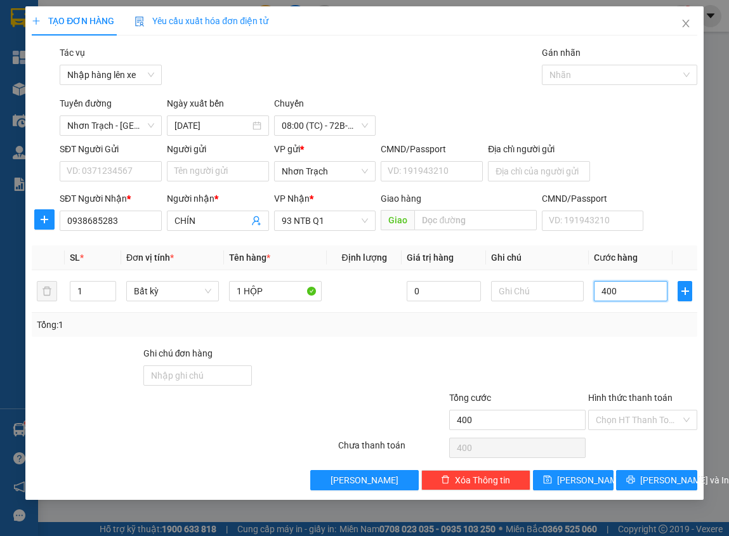
type input "4.000"
type input "40.000"
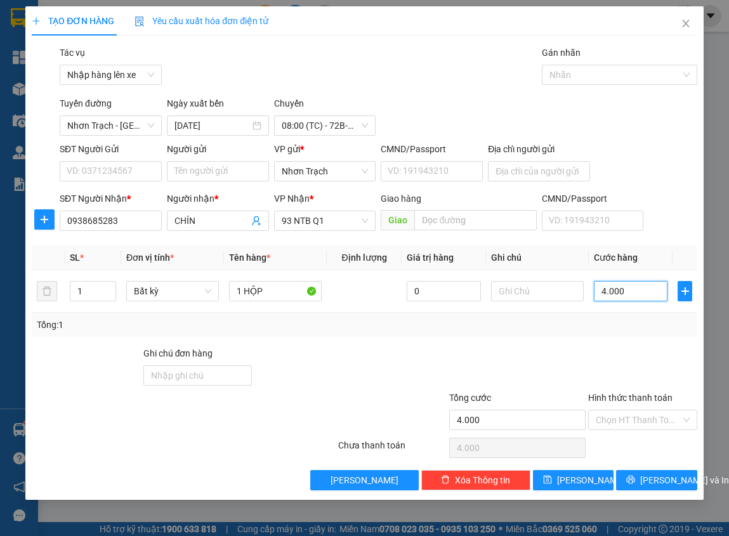
type input "40.000"
click at [562, 494] on div "TẠO ĐƠN HÀNG Yêu cầu xuất hóa đơn điện tử Transit Pickup Surcharge Ids Transit …" at bounding box center [364, 253] width 679 height 494
click at [552, 481] on icon "save" at bounding box center [547, 480] width 8 height 8
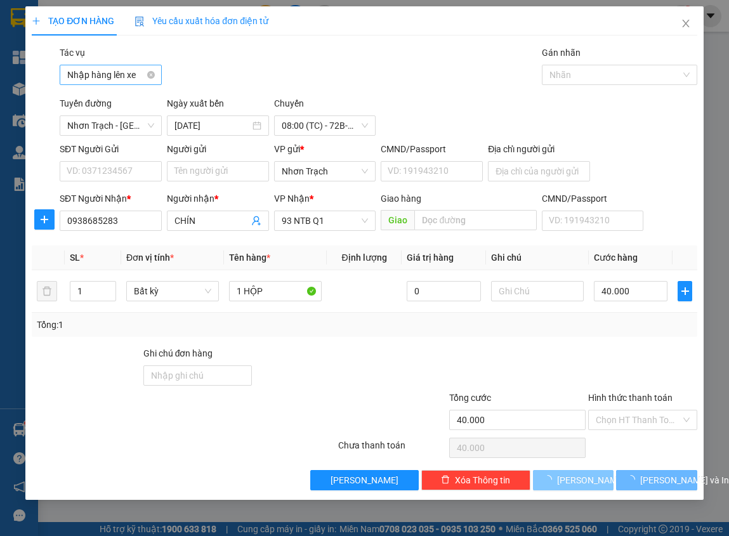
type input "0"
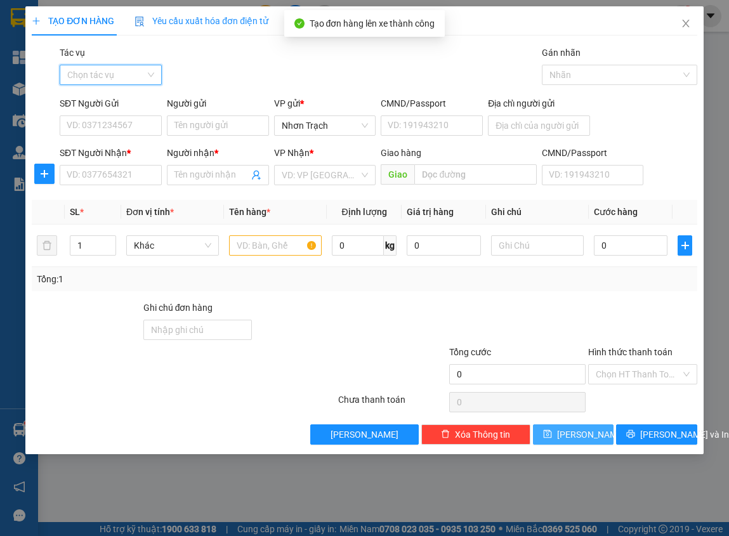
click at [100, 77] on input "Tác vụ" at bounding box center [106, 74] width 78 height 19
click at [98, 98] on div "Nhập hàng lên xe" at bounding box center [110, 100] width 87 height 14
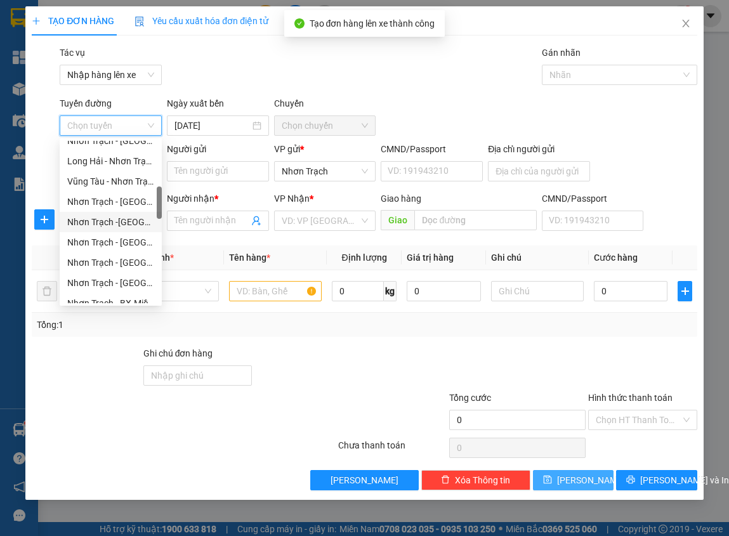
scroll to position [317, 0]
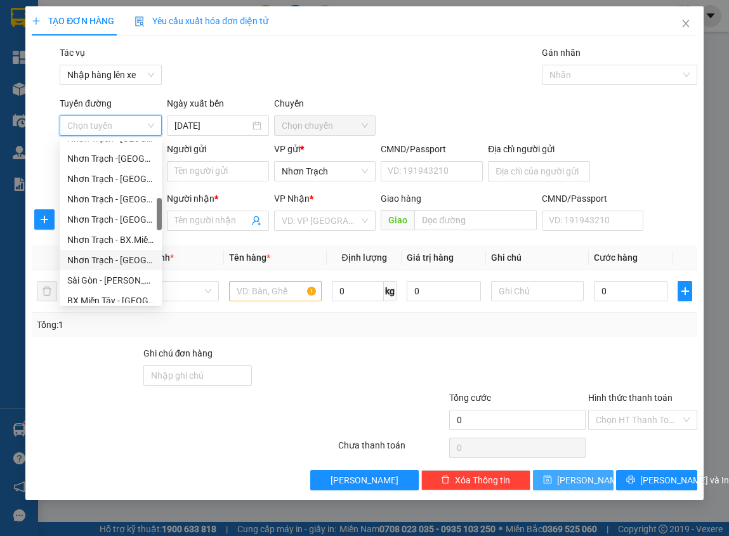
click at [121, 260] on div "Nhơn Trạch - [GEOGRAPHIC_DATA] ([GEOGRAPHIC_DATA])" at bounding box center [110, 260] width 87 height 14
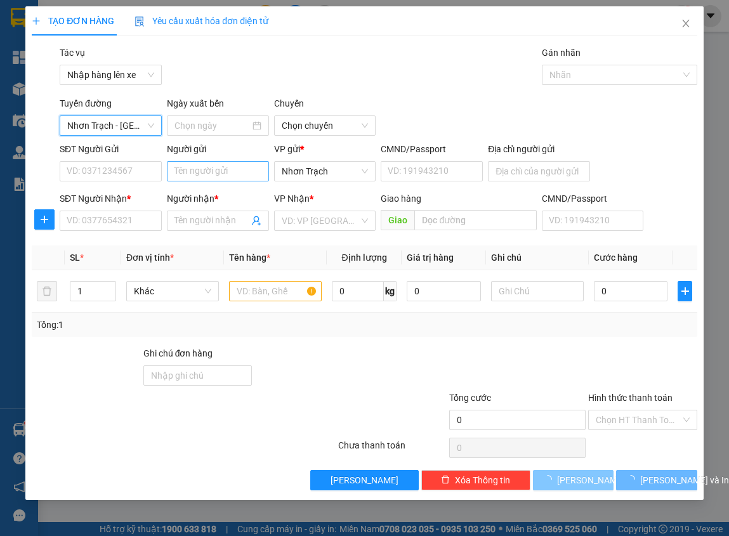
type input "[DATE]"
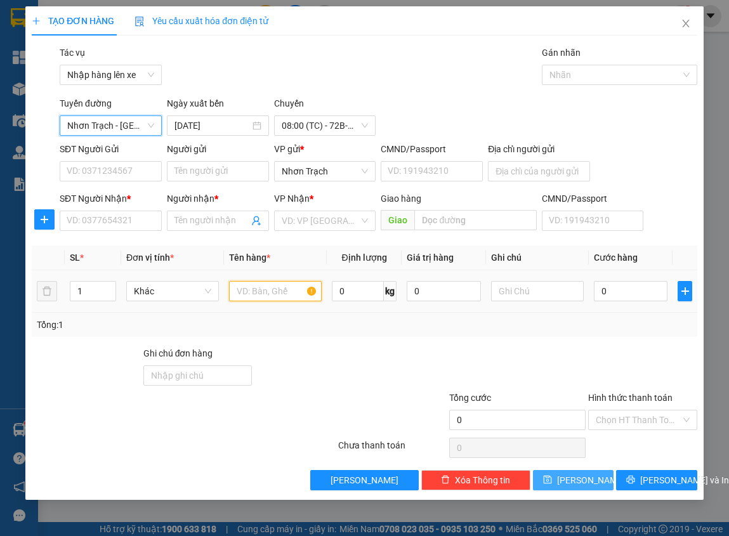
click at [250, 298] on input "text" at bounding box center [275, 291] width 93 height 20
paste input "1 HỘP"
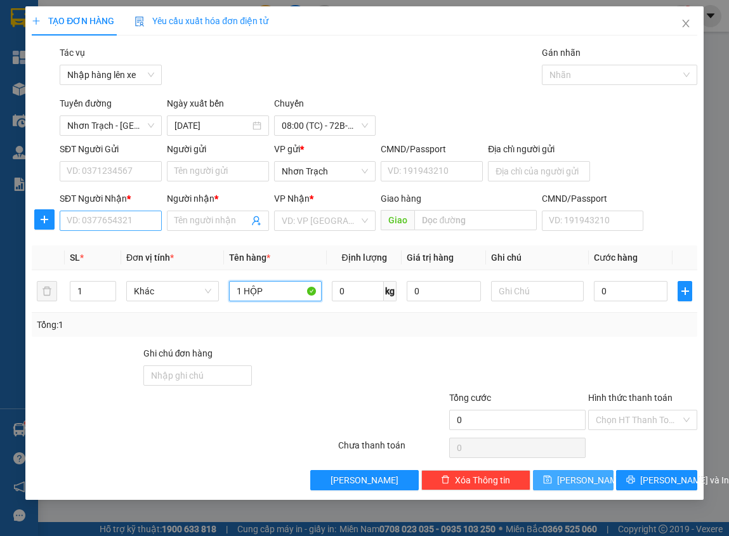
type input "1 HỘP"
click at [114, 222] on input "SĐT Người Nhận *" at bounding box center [111, 221] width 102 height 20
type input "0935263147"
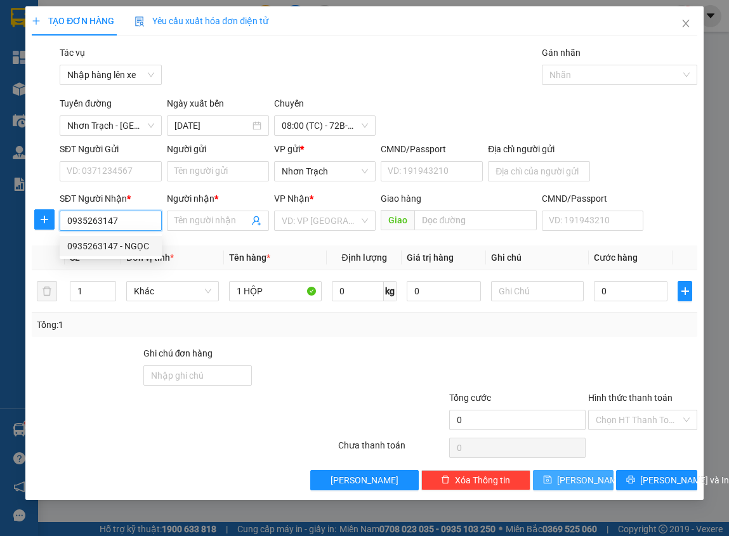
click at [140, 244] on div "0935263147 - NGỌC" at bounding box center [110, 246] width 87 height 14
type input "NGỌC"
type input "0935263147"
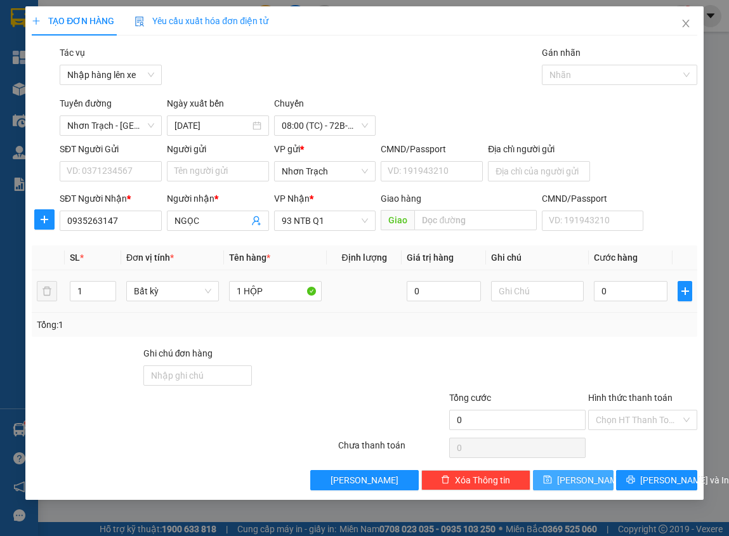
click at [620, 303] on div "0" at bounding box center [631, 291] width 74 height 25
click at [621, 300] on input "0" at bounding box center [631, 291] width 74 height 20
type input "4"
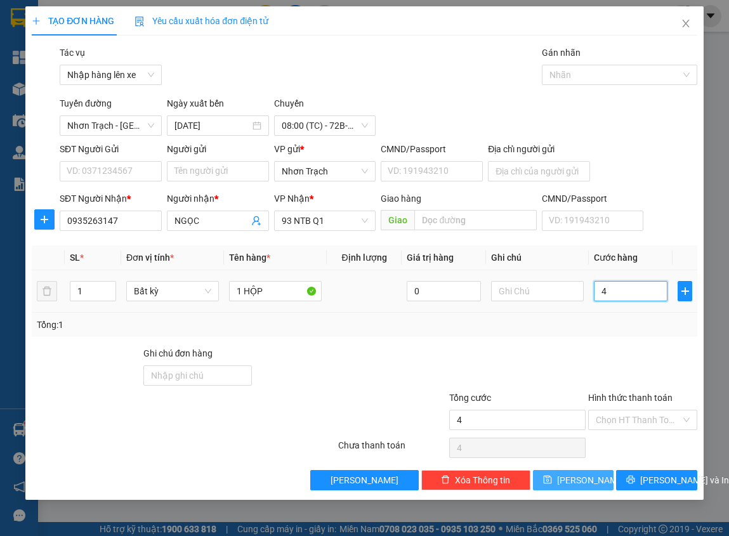
type input "40"
type input "400"
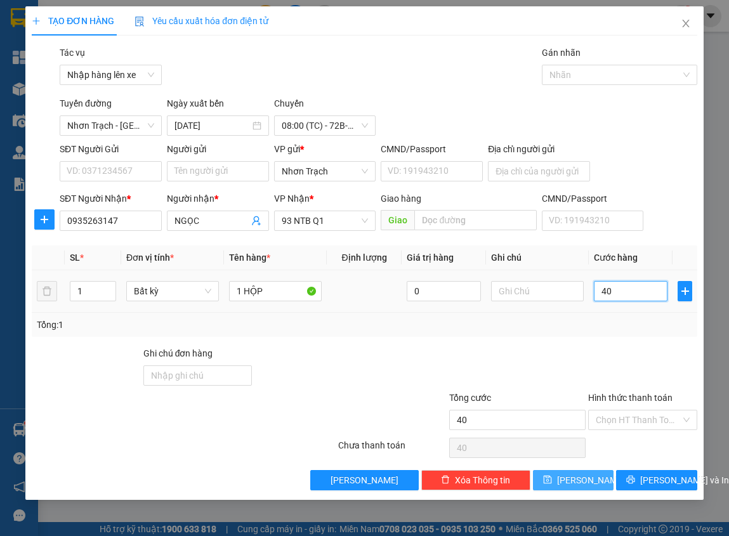
type input "400"
type input "4.000"
type input "40.000"
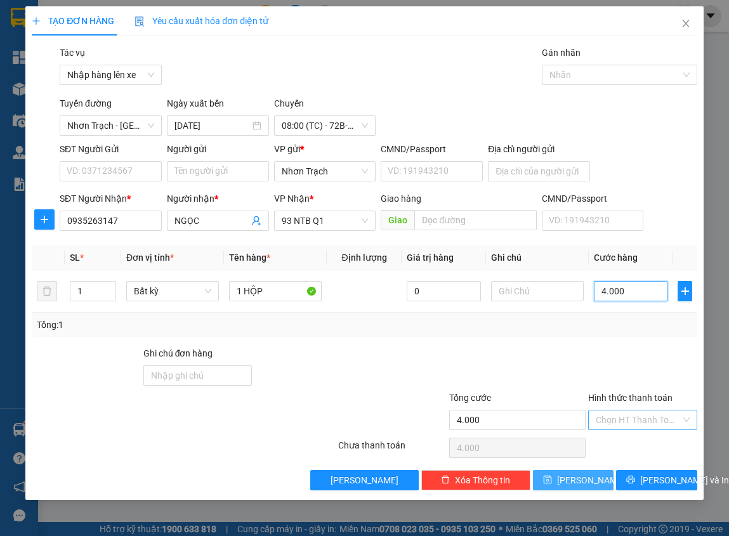
type input "40.000"
click at [581, 484] on span "[PERSON_NAME]" at bounding box center [591, 481] width 68 height 14
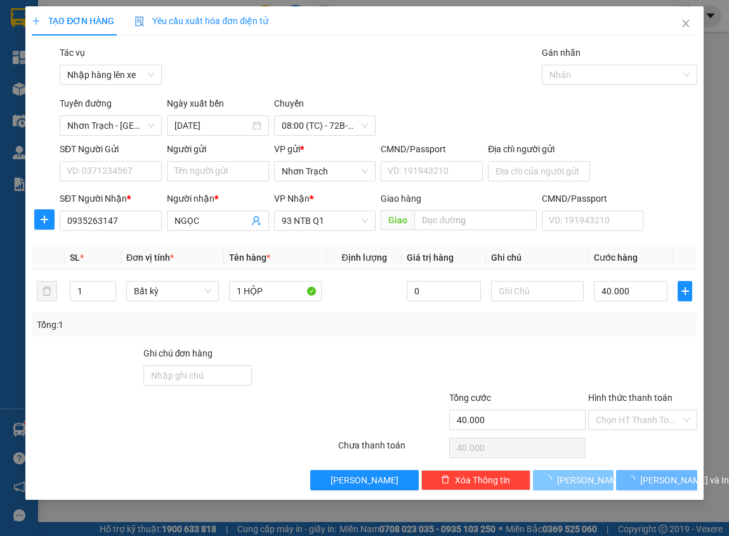
type input "0"
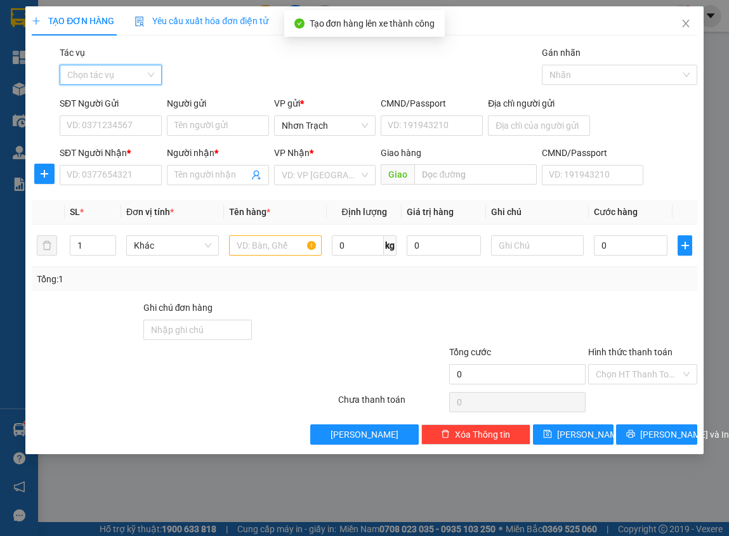
click at [128, 70] on input "Tác vụ" at bounding box center [106, 74] width 78 height 19
click at [117, 101] on div "Nhập hàng lên xe" at bounding box center [110, 100] width 87 height 14
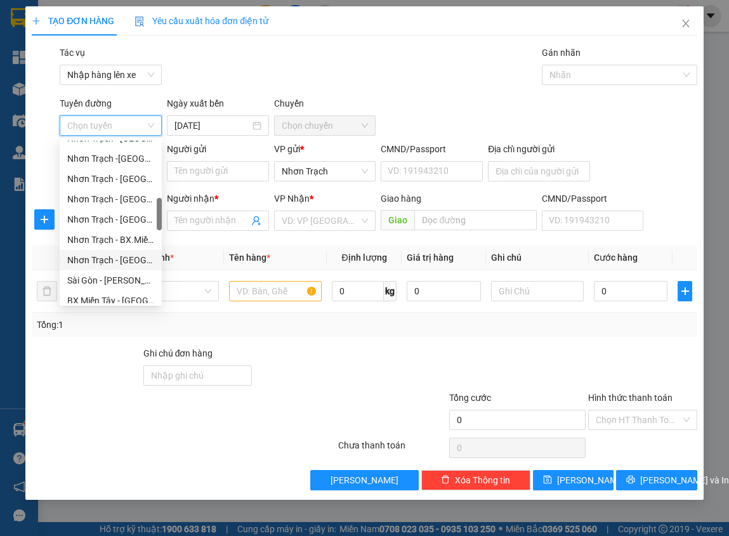
click at [128, 260] on div "Nhơn Trạch - [GEOGRAPHIC_DATA] ([GEOGRAPHIC_DATA])" at bounding box center [110, 260] width 87 height 14
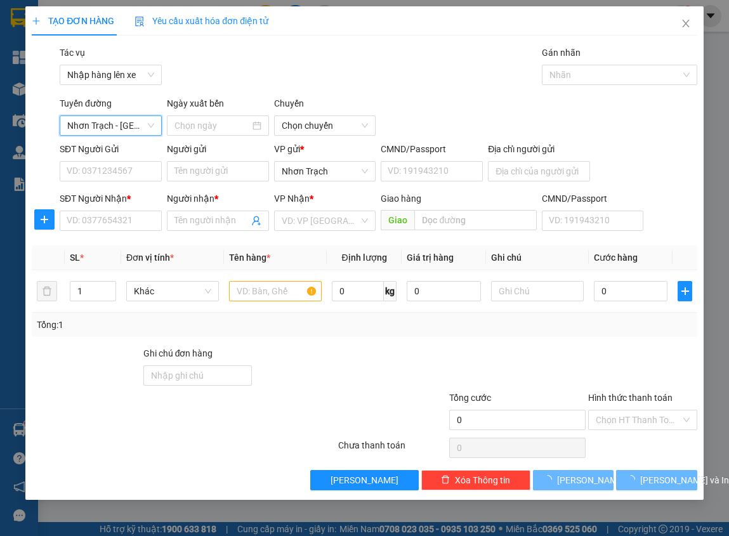
type input "[DATE]"
click at [295, 133] on span "08:00 (TC) - 72B-035.25" at bounding box center [325, 125] width 87 height 19
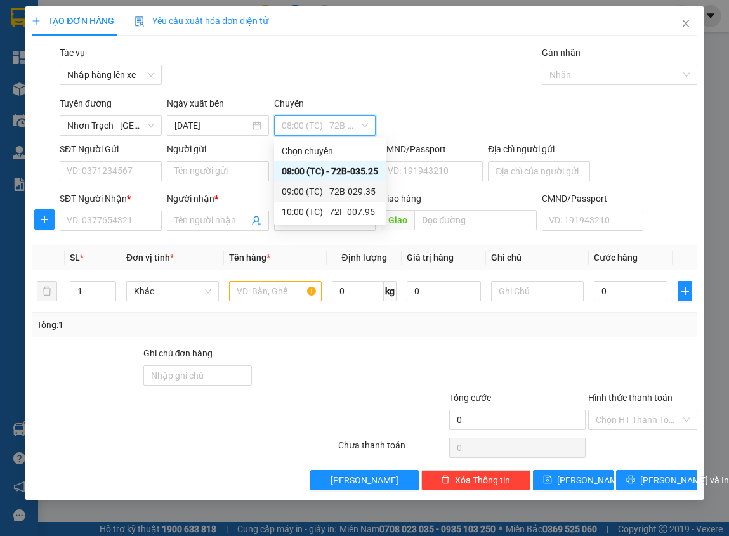
click at [316, 188] on div "09:00 (TC) - 72B-029.35" at bounding box center [330, 192] width 96 height 14
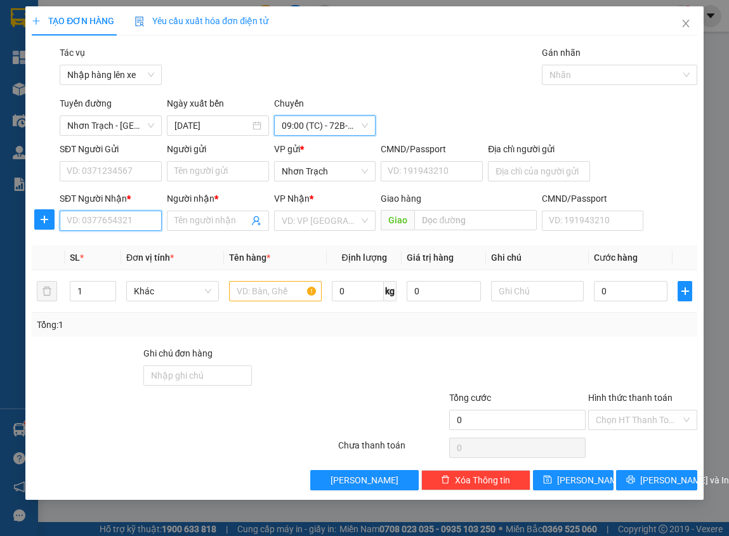
click at [126, 218] on input "SĐT Người Nhận *" at bounding box center [111, 221] width 102 height 20
type input "0975329199"
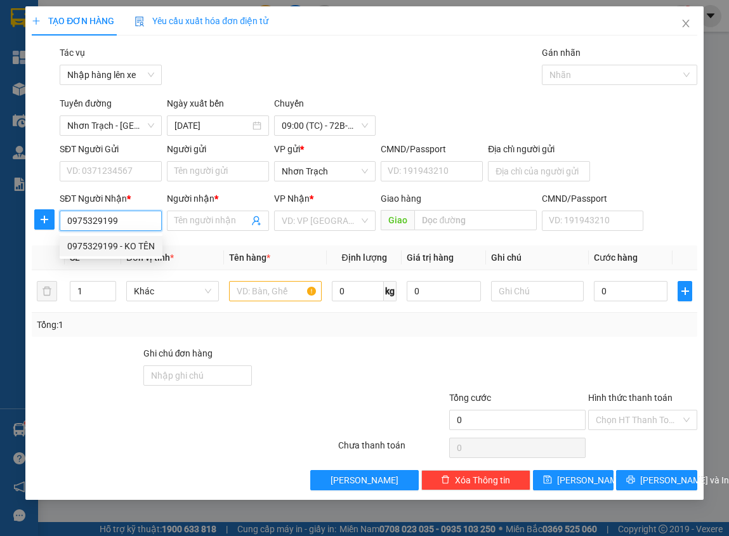
click at [139, 243] on div "0975329199 - KO TÊN" at bounding box center [111, 246] width 88 height 14
type input "KO TÊN"
type input "0975329199"
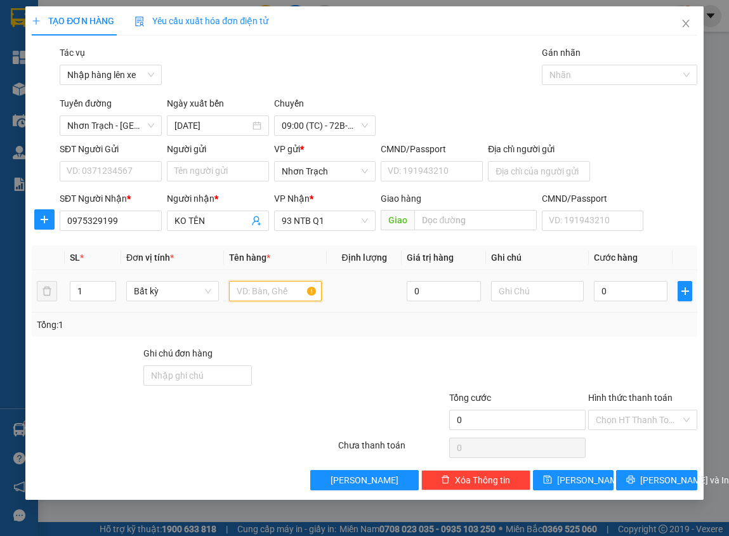
click at [269, 288] on input "text" at bounding box center [275, 291] width 93 height 20
type input "1 CỤC"
click at [635, 299] on input "0" at bounding box center [631, 291] width 74 height 20
type input "3"
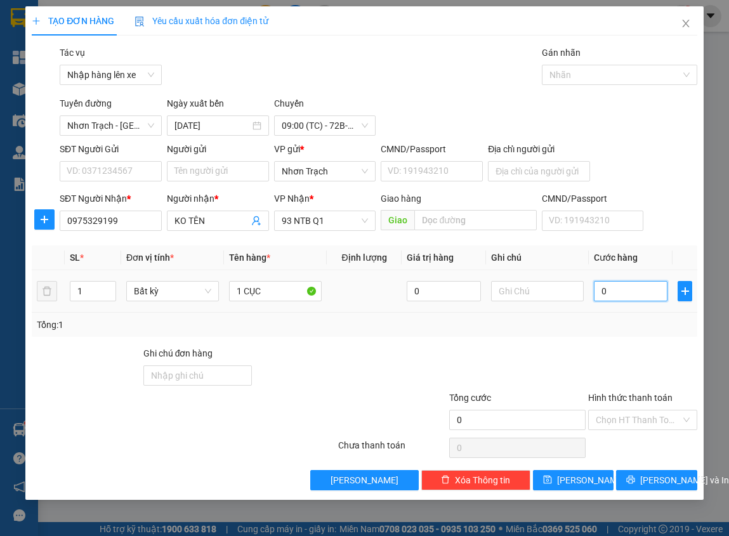
type input "3"
type input "30"
type input "300"
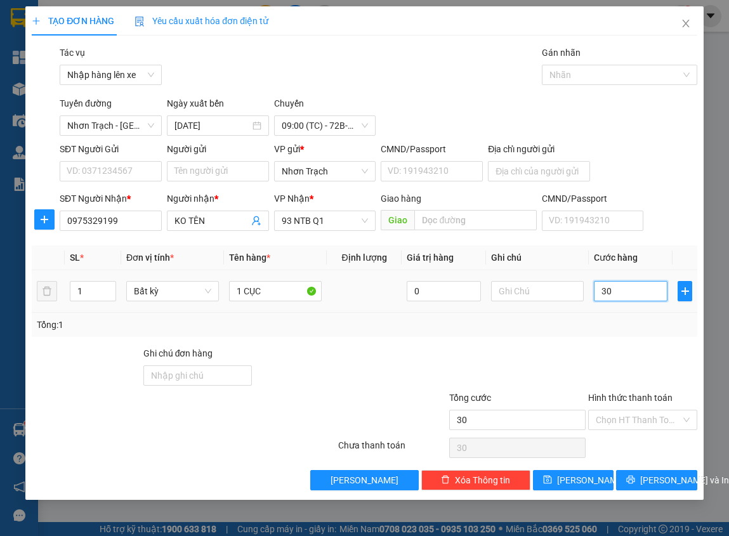
type input "300"
type input "3.000"
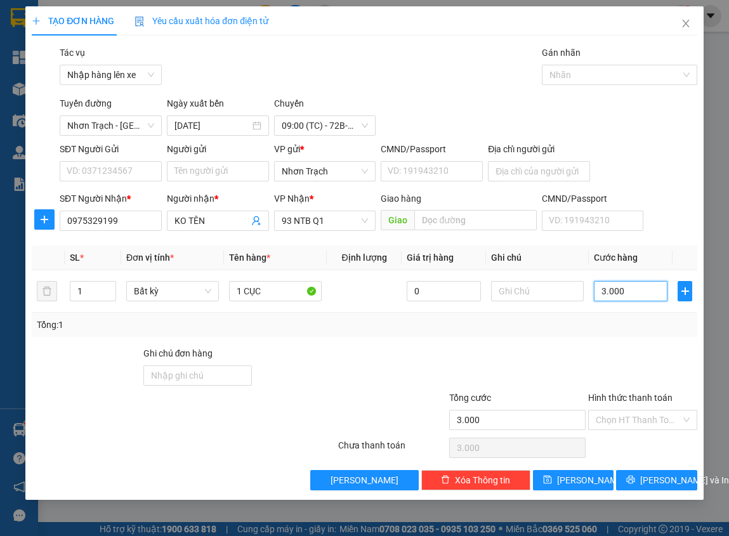
type input "30.000"
drag, startPoint x: 614, startPoint y: 397, endPoint x: 621, endPoint y: 418, distance: 22.3
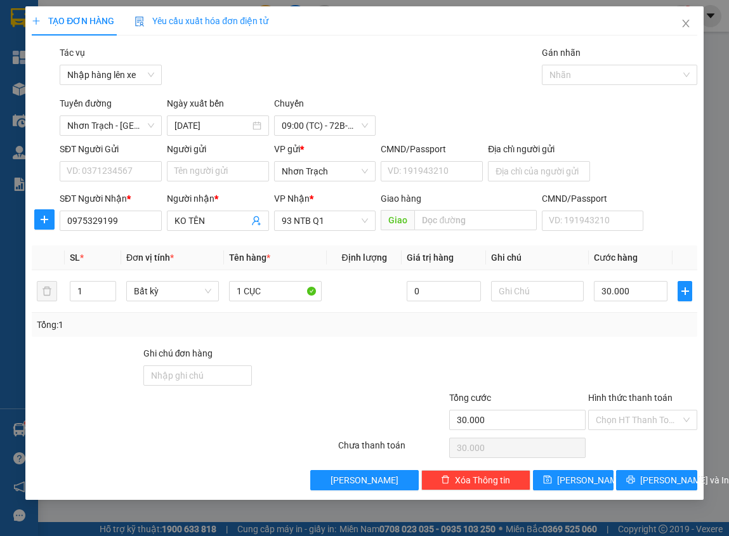
click at [614, 401] on label "Hình thức thanh toán" at bounding box center [630, 398] width 84 height 10
click at [614, 411] on input "Hình thức thanh toán" at bounding box center [638, 420] width 84 height 19
click at [621, 418] on input "Hình thức thanh toán" at bounding box center [638, 420] width 84 height 19
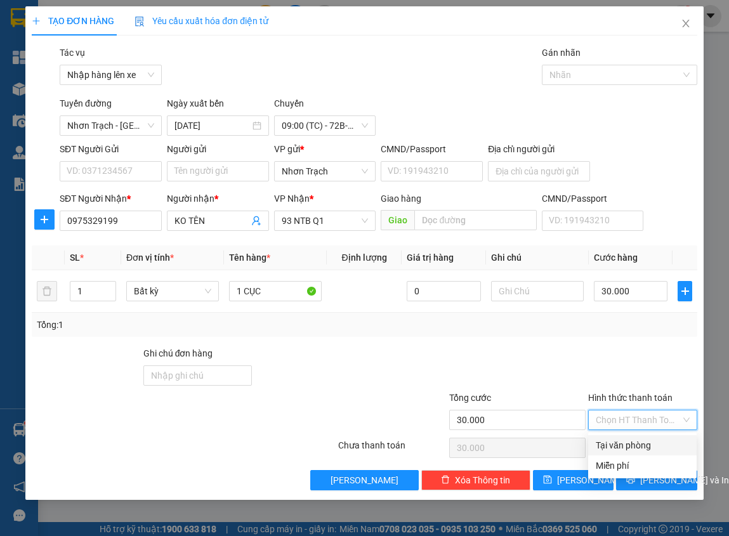
click at [620, 446] on div "Tại văn phòng" at bounding box center [642, 446] width 93 height 14
type input "0"
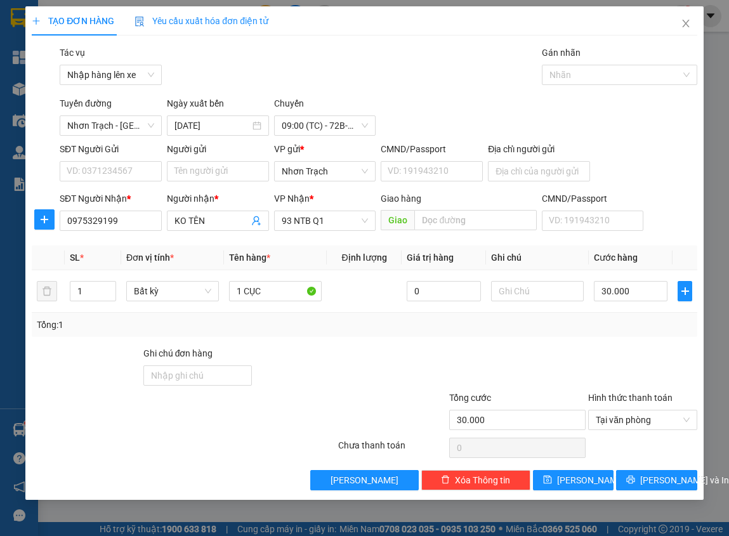
click at [594, 468] on div "Transit Pickup Surcharge Ids Transit Deliver Surcharge Ids Transit Deliver Surc…" at bounding box center [365, 268] width 666 height 445
click at [594, 472] on button "[PERSON_NAME]" at bounding box center [573, 480] width 81 height 20
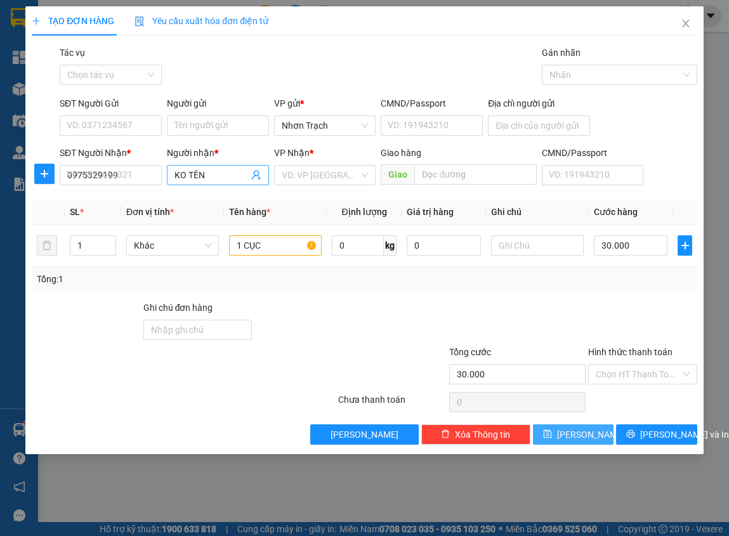
type input "0"
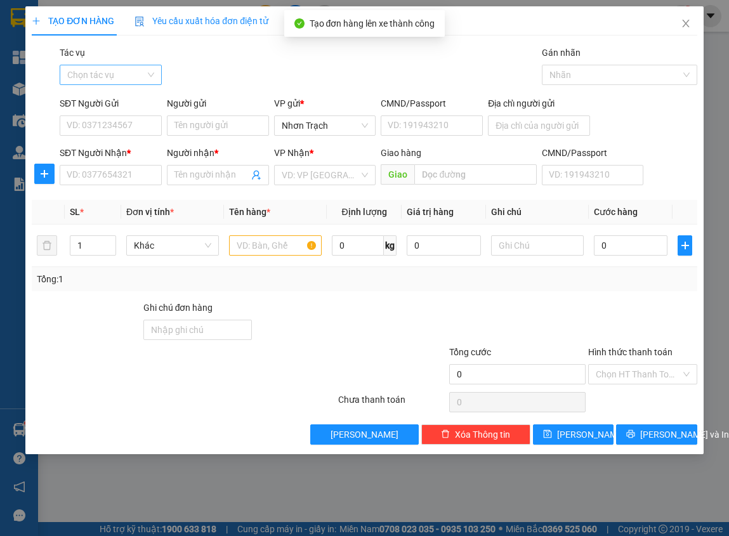
click at [130, 83] on input "Tác vụ" at bounding box center [106, 74] width 78 height 19
click at [123, 112] on div "Nhập hàng kho nhận" at bounding box center [111, 120] width 102 height 20
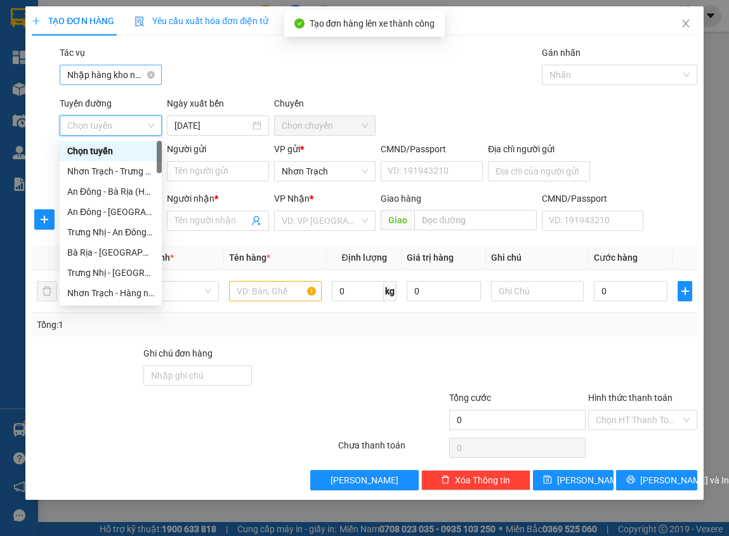
click at [131, 74] on span "Nhập hàng kho nhận" at bounding box center [110, 74] width 87 height 19
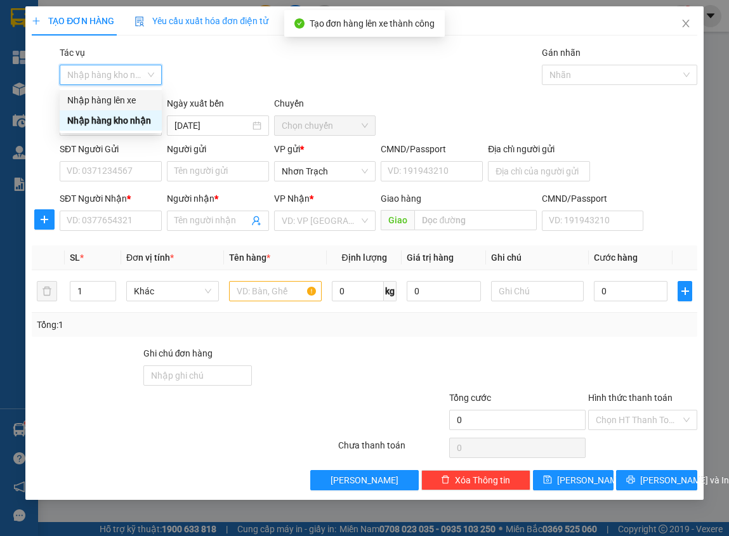
click at [121, 96] on div "Nhập hàng lên xe" at bounding box center [110, 100] width 87 height 14
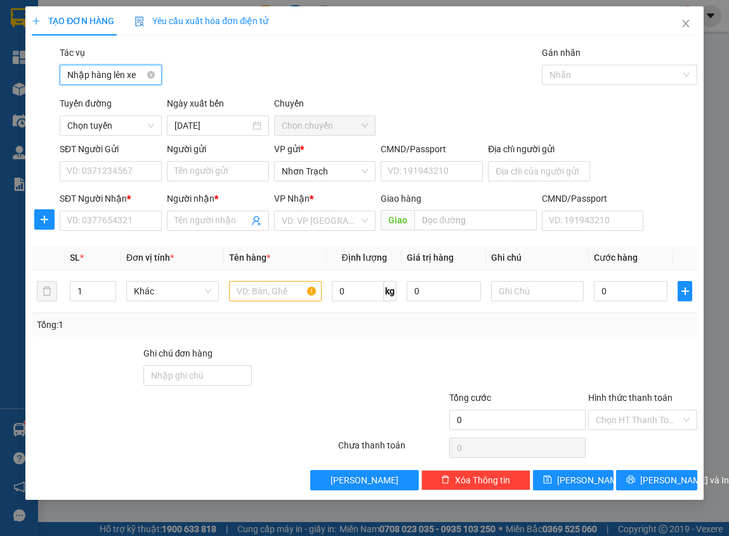
click at [107, 72] on span "Nhập hàng lên xe" at bounding box center [110, 74] width 87 height 19
click at [112, 101] on div "Nhập hàng lên xe" at bounding box center [110, 100] width 87 height 14
click at [106, 126] on span "Chọn tuyến" at bounding box center [110, 125] width 87 height 19
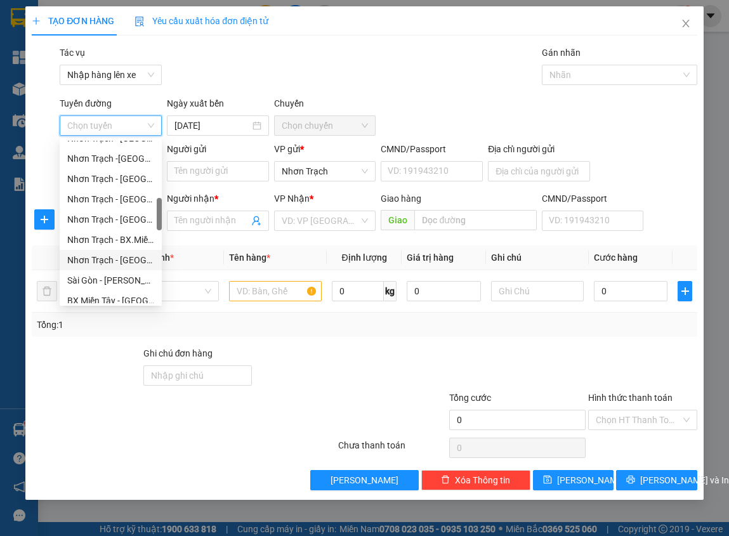
click at [130, 254] on div "Nhơn Trạch - [GEOGRAPHIC_DATA] ([GEOGRAPHIC_DATA])" at bounding box center [110, 260] width 87 height 14
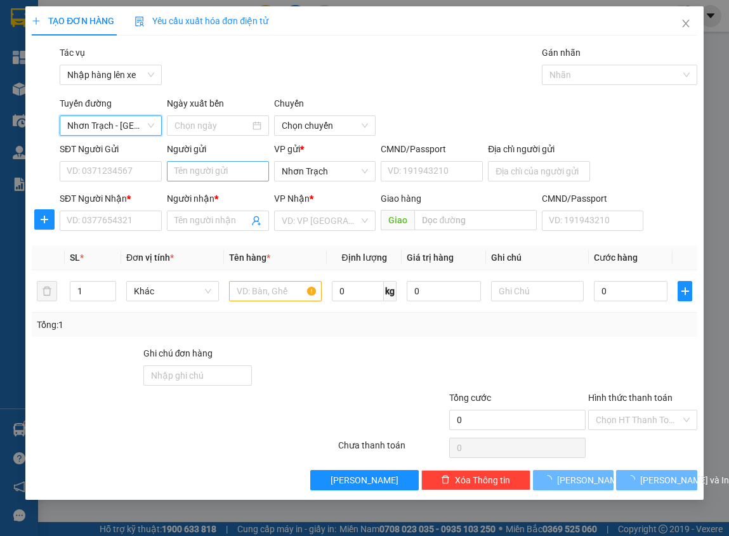
type input "[DATE]"
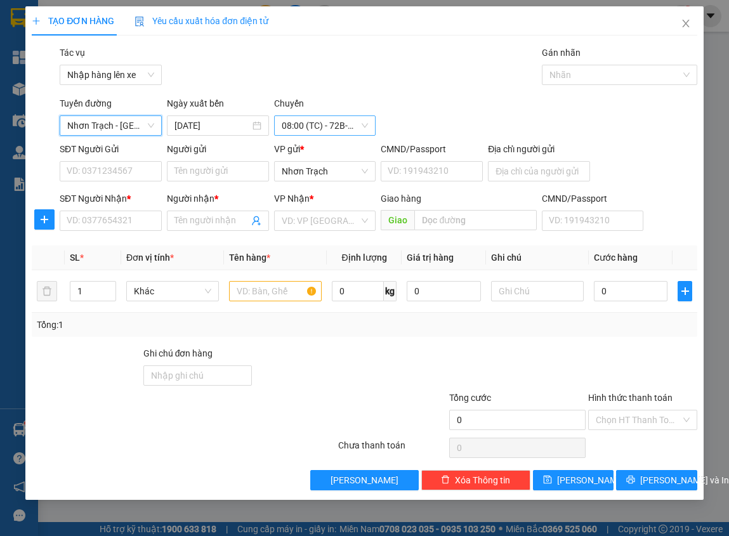
click at [305, 126] on span "08:00 (TC) - 72B-035.25" at bounding box center [325, 125] width 87 height 19
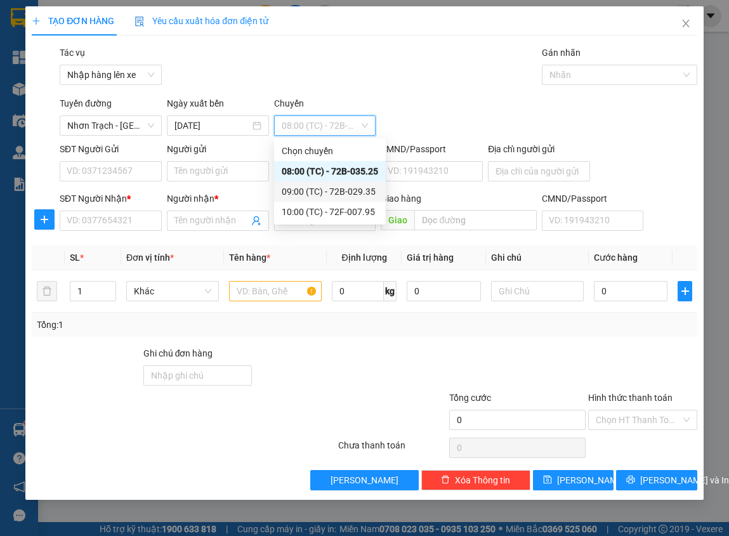
click at [326, 190] on div "09:00 (TC) - 72B-029.35" at bounding box center [330, 192] width 96 height 14
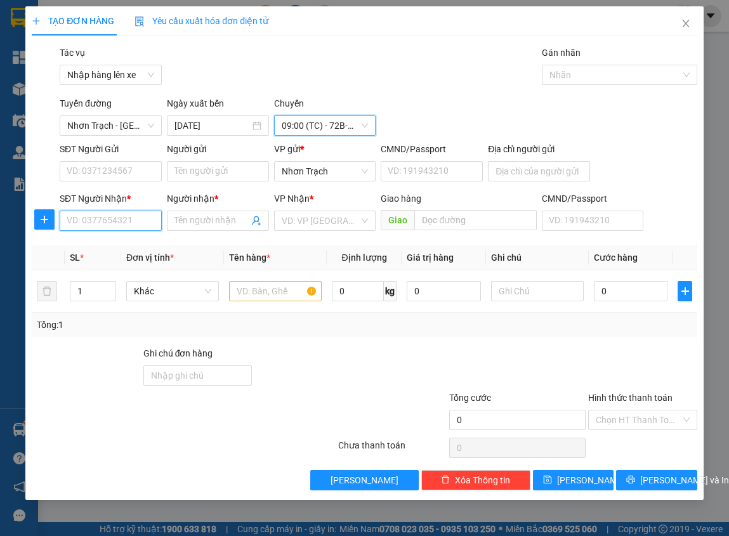
click at [110, 223] on input "SĐT Người Nhận *" at bounding box center [111, 221] width 102 height 20
type input "0775905742"
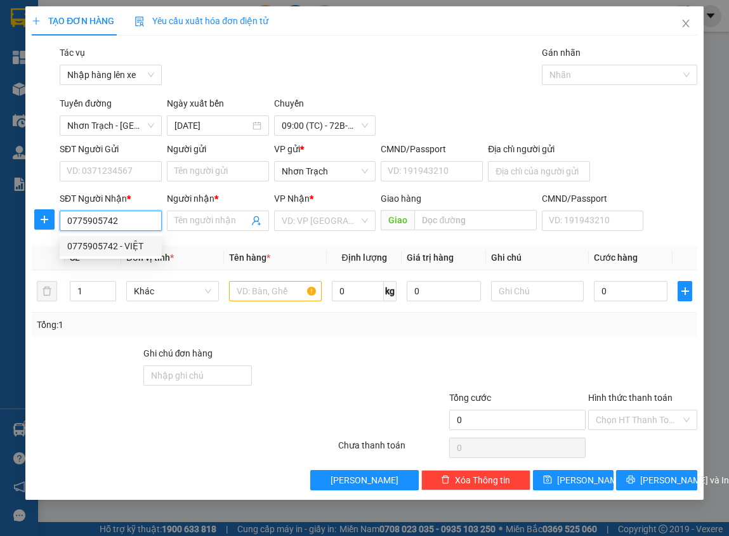
click at [114, 241] on div "0775905742 - VIỆT" at bounding box center [110, 246] width 87 height 14
type input "VIỆT"
type input "0775905742"
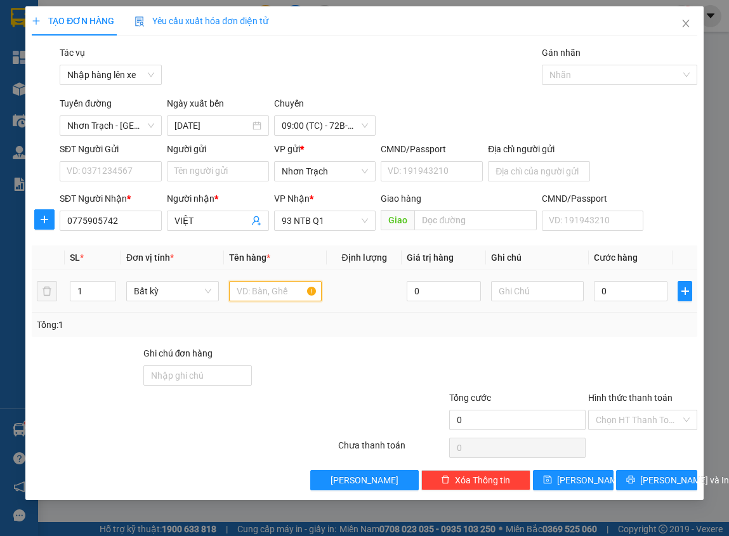
click at [263, 288] on input "text" at bounding box center [275, 291] width 93 height 20
type input "1 BỊCH"
click at [641, 296] on input "0" at bounding box center [631, 291] width 74 height 20
type input "3"
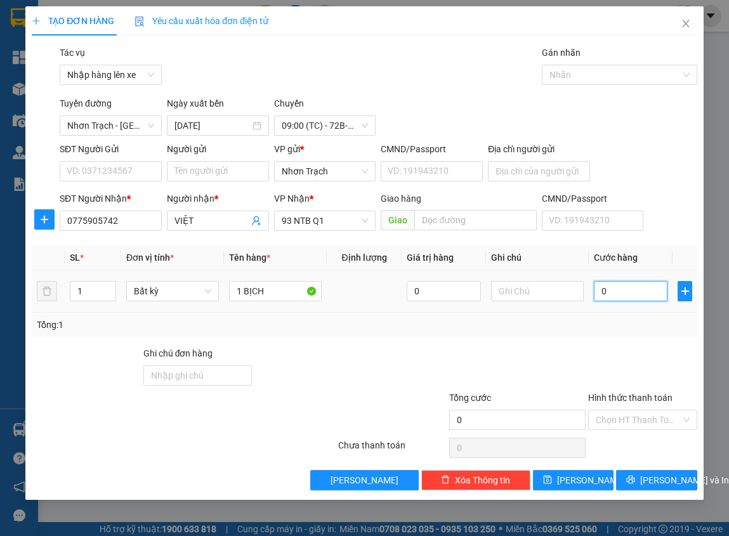
type input "3"
type input "30"
type input "300"
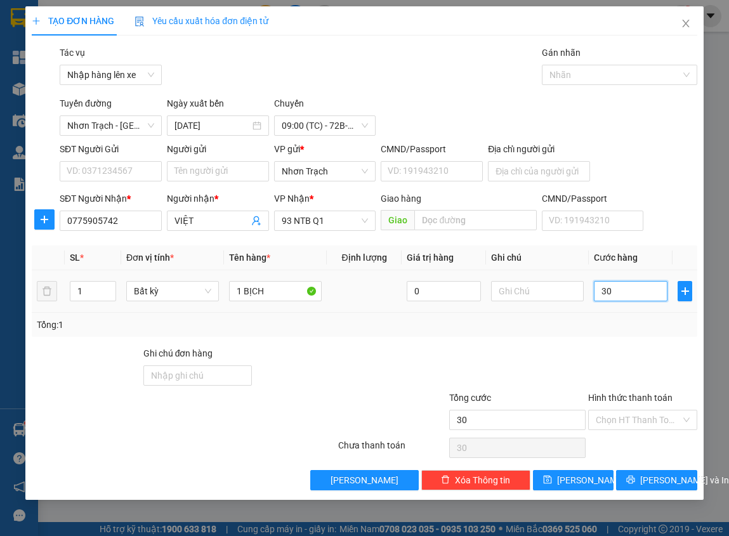
type input "300"
type input "3.000"
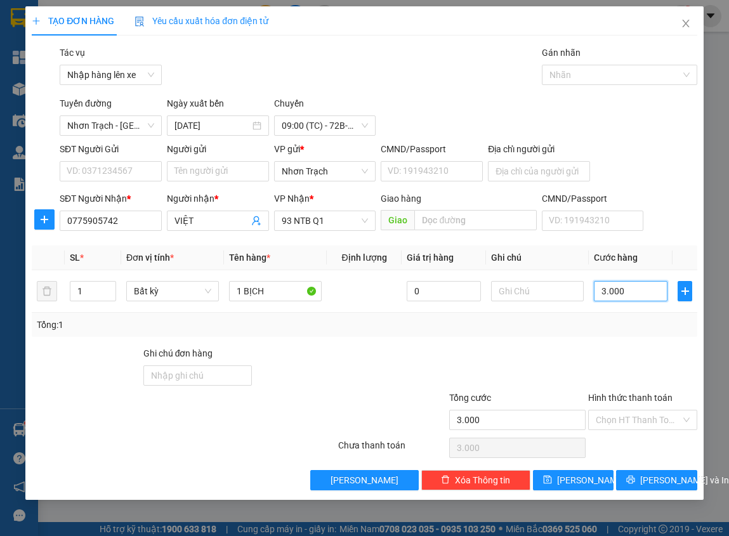
type input "30.000"
click at [623, 417] on input "Hình thức thanh toán" at bounding box center [638, 420] width 84 height 19
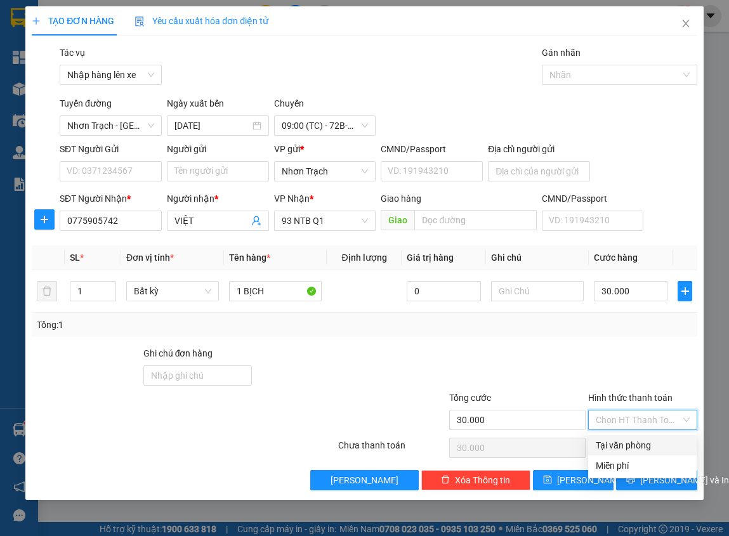
click at [622, 443] on div "Tại văn phòng" at bounding box center [642, 446] width 93 height 14
type input "0"
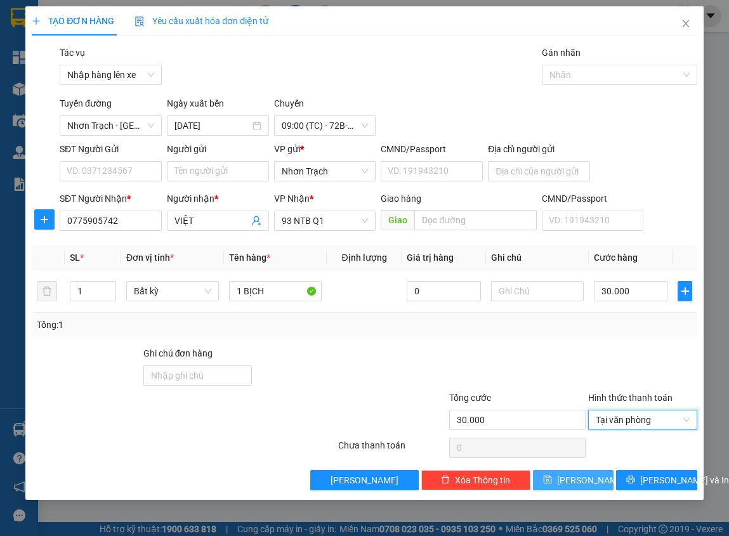
click at [579, 482] on span "[PERSON_NAME]" at bounding box center [591, 481] width 68 height 14
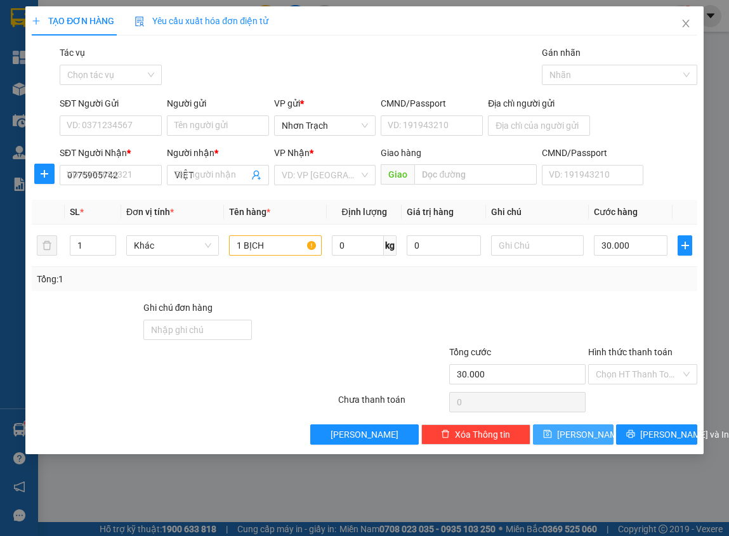
type input "0"
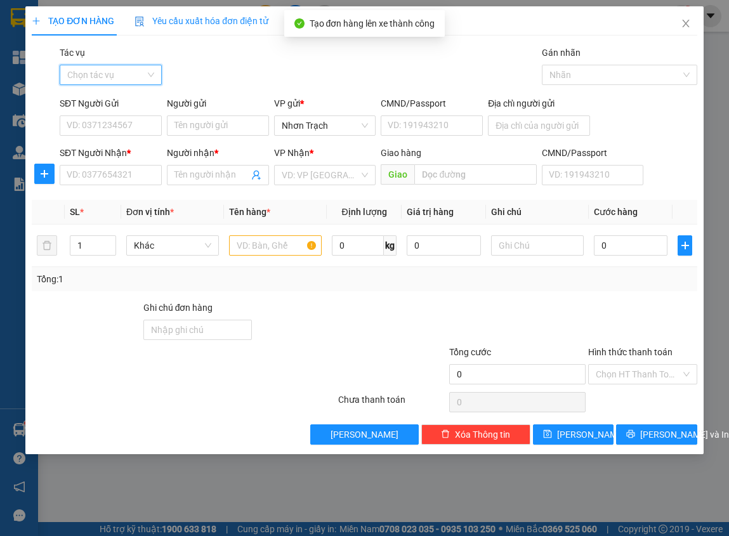
click at [138, 71] on input "Tác vụ" at bounding box center [106, 74] width 78 height 19
click at [112, 100] on div "Nhập hàng lên xe" at bounding box center [110, 100] width 87 height 14
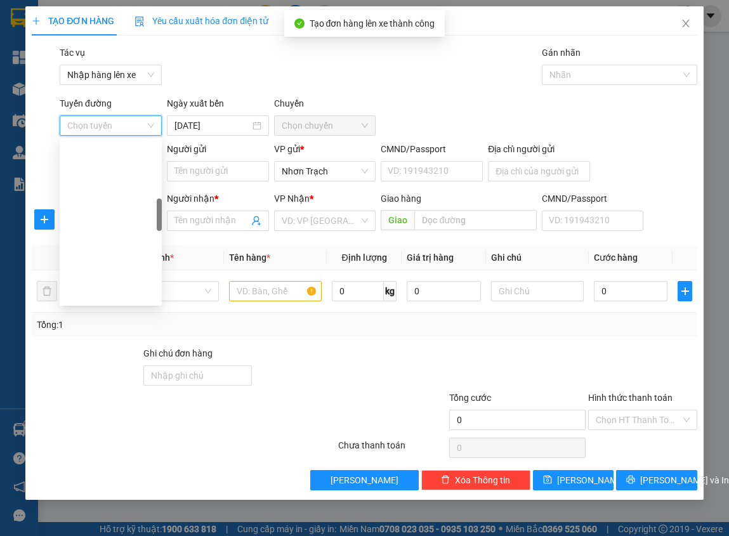
scroll to position [381, 0]
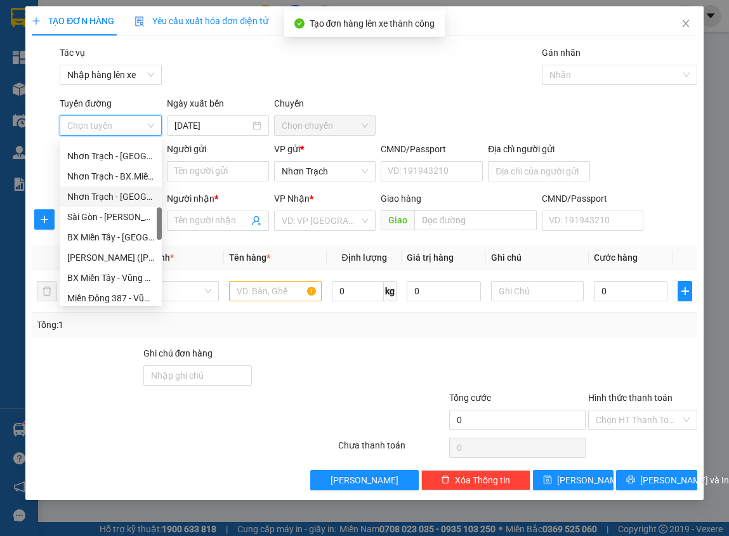
click at [126, 199] on div "Nhơn Trạch - [GEOGRAPHIC_DATA] ([GEOGRAPHIC_DATA])" at bounding box center [110, 197] width 87 height 14
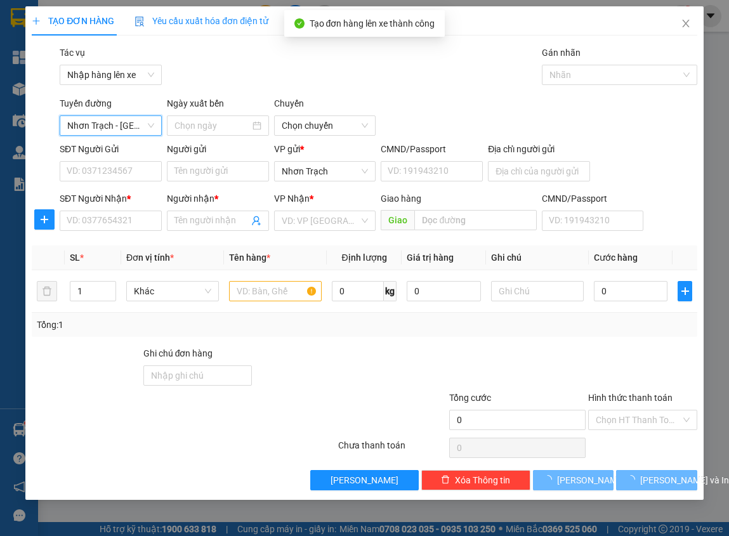
type input "[DATE]"
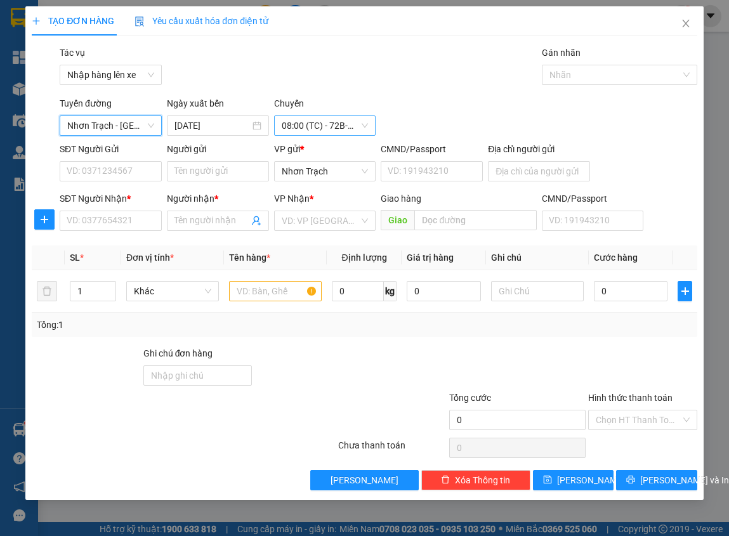
click at [294, 127] on span "08:00 (TC) - 72B-035.25" at bounding box center [325, 125] width 87 height 19
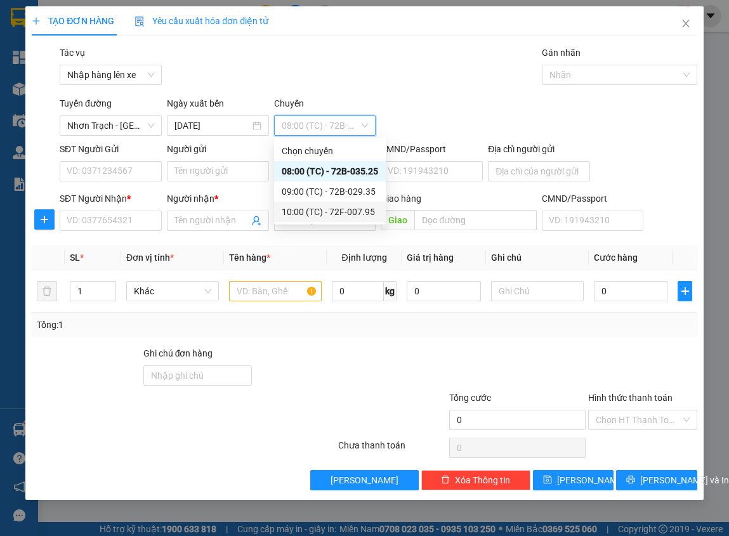
click at [305, 206] on div "10:00 (TC) - 72F-007.95" at bounding box center [330, 212] width 96 height 14
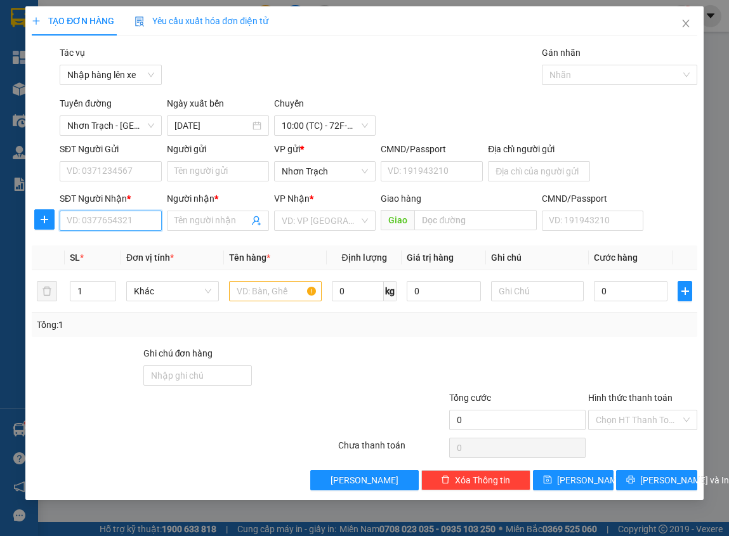
click at [128, 225] on input "SĐT Người Nhận *" at bounding box center [111, 221] width 102 height 20
type input "0903040445"
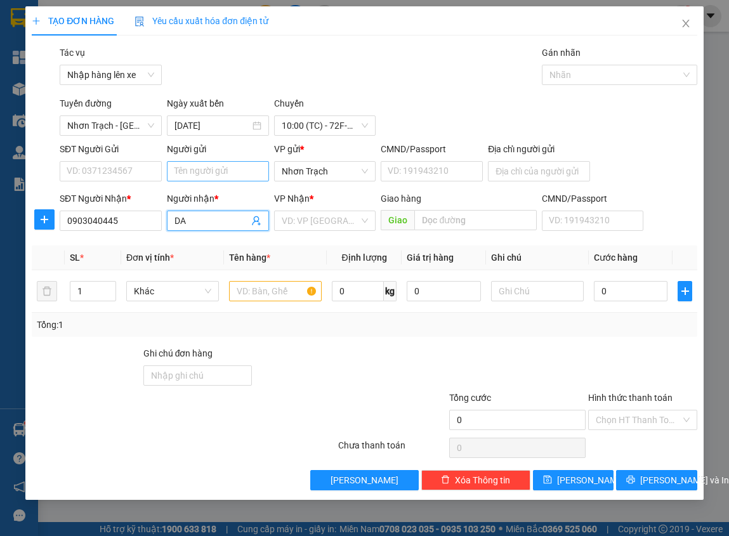
type input "D"
type input "ĐẠT"
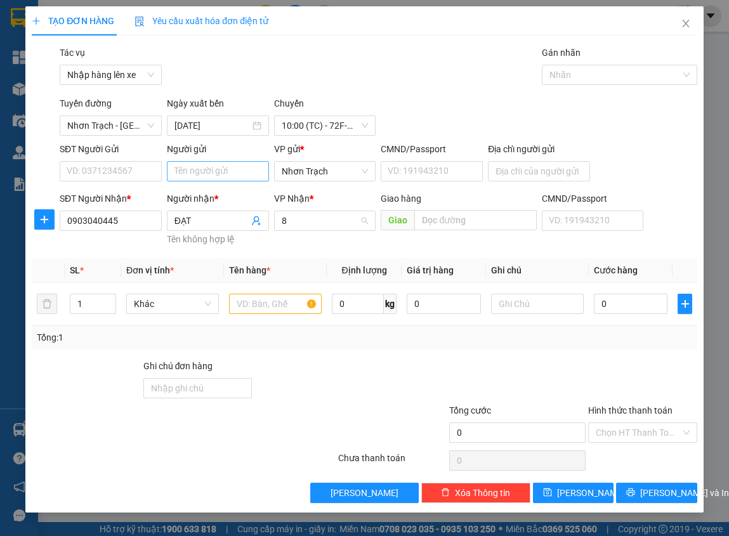
type input "8"
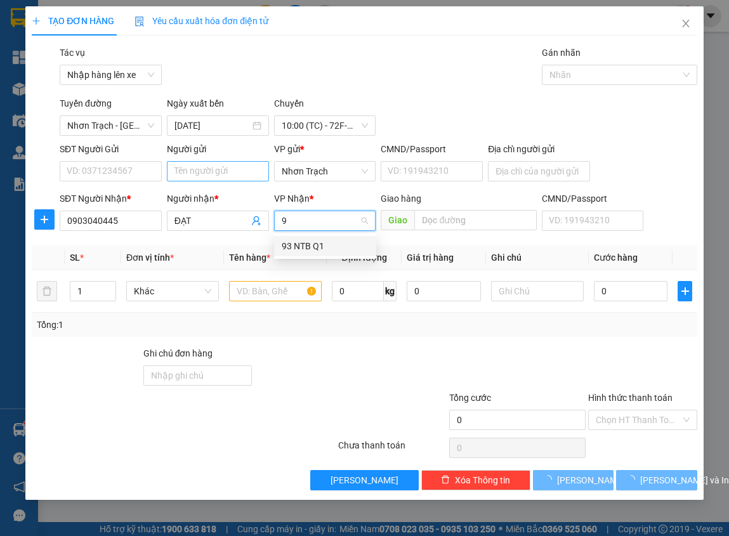
type input "93"
click at [291, 243] on div "93 NTB Q1" at bounding box center [325, 246] width 87 height 14
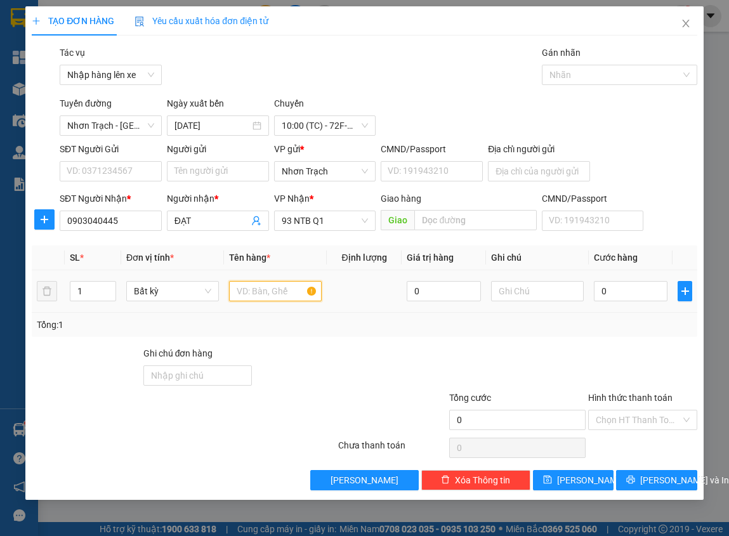
click at [277, 288] on input "text" at bounding box center [275, 291] width 93 height 20
type input "1 KIỆN"
click at [634, 296] on input "0" at bounding box center [631, 291] width 74 height 20
type input "4"
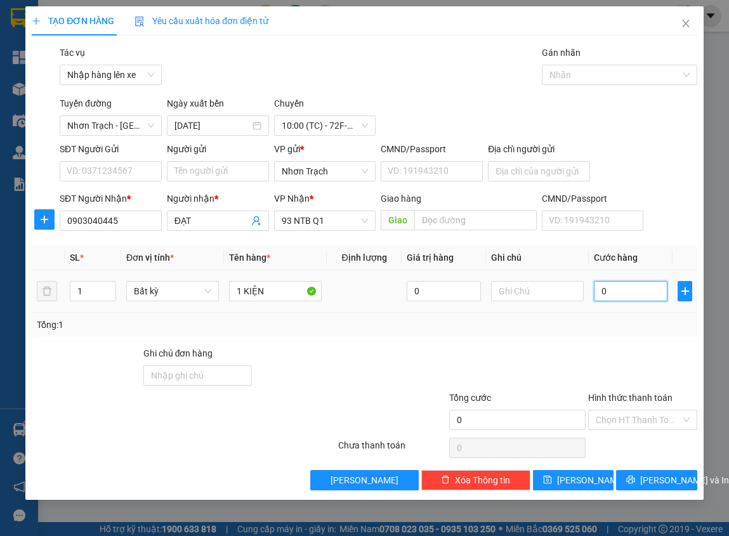
type input "4"
type input "40"
type input "400"
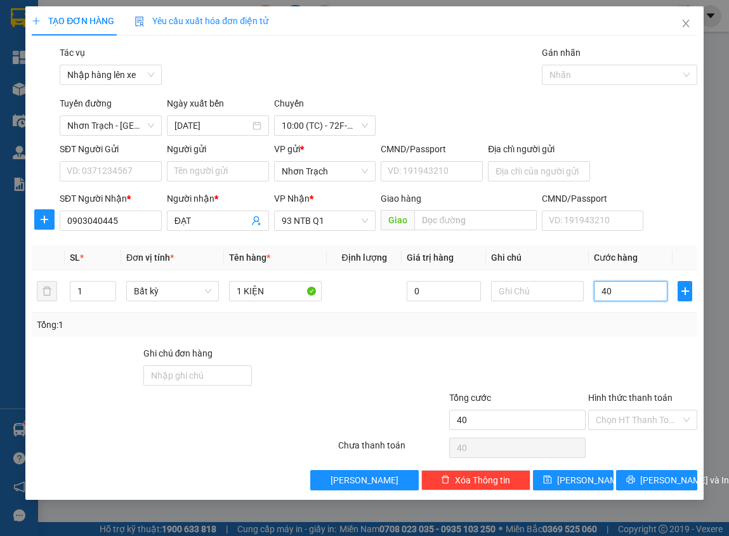
type input "400"
type input "4.000"
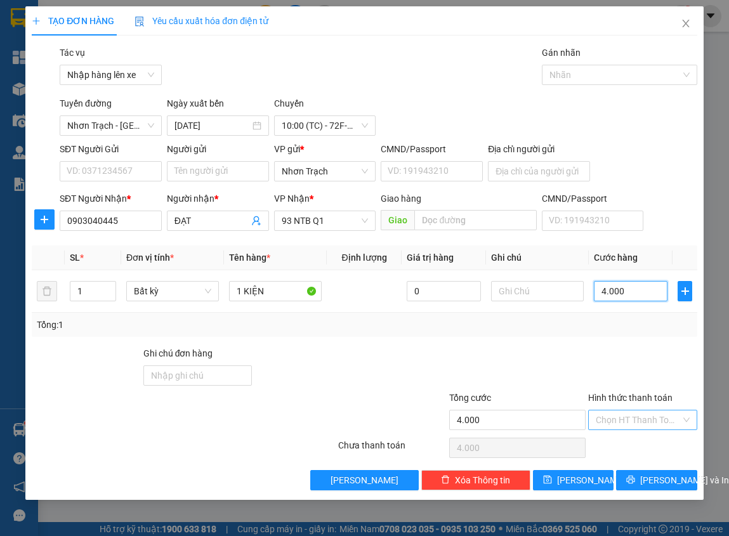
type input "40.000"
drag, startPoint x: 625, startPoint y: 434, endPoint x: 626, endPoint y: 413, distance: 21.0
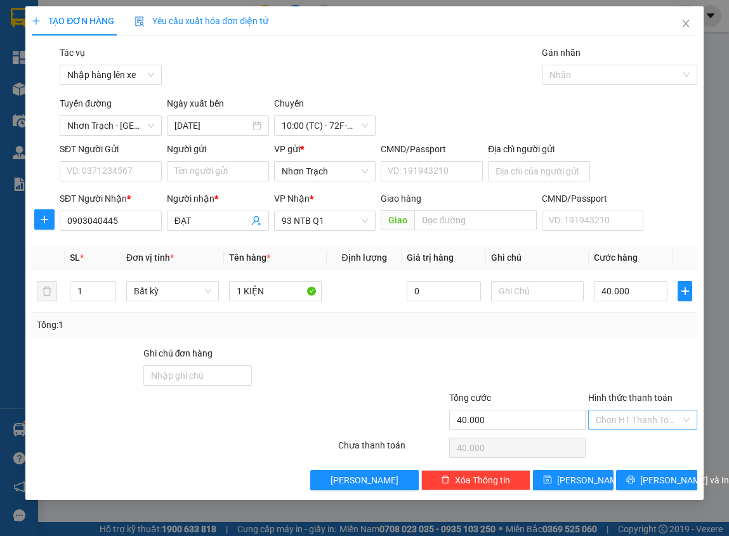
click at [626, 432] on div "Hình thức thanh toán Chọn HT Thanh Toán" at bounding box center [642, 413] width 109 height 44
click at [626, 413] on input "Hình thức thanh toán" at bounding box center [638, 420] width 84 height 19
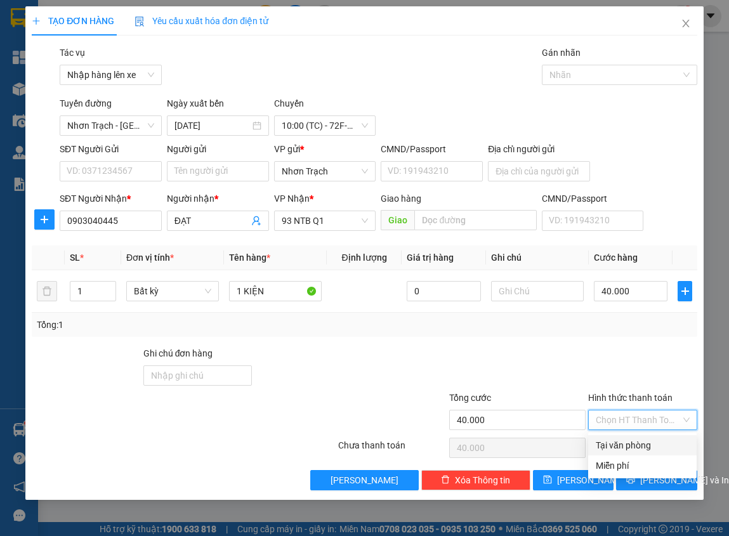
click at [623, 448] on div "Tại văn phòng" at bounding box center [642, 446] width 93 height 14
type input "0"
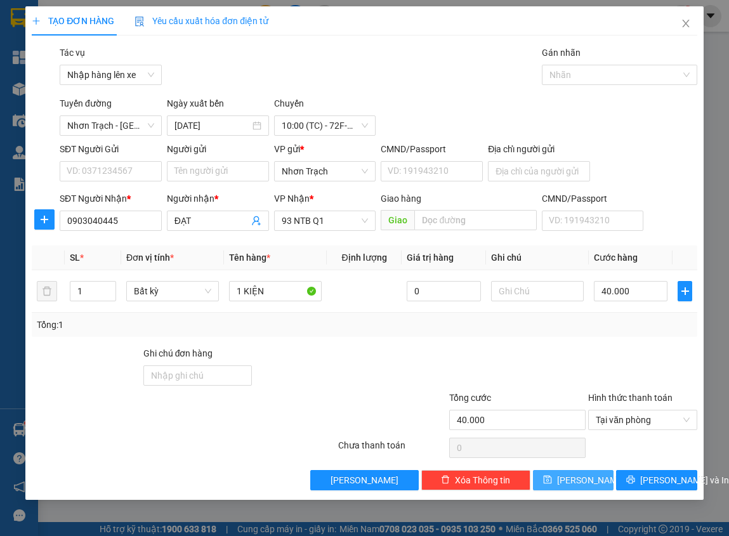
click at [581, 472] on button "[PERSON_NAME]" at bounding box center [573, 480] width 81 height 20
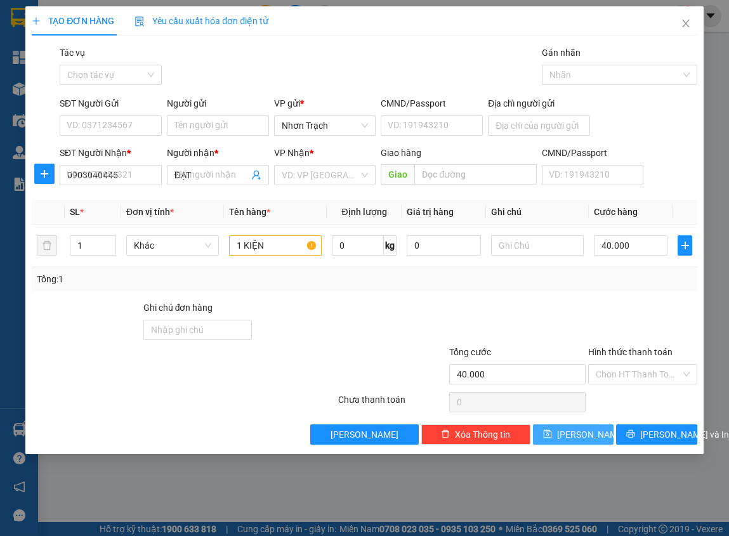
type input "0"
